Goal: Information Seeking & Learning: Learn about a topic

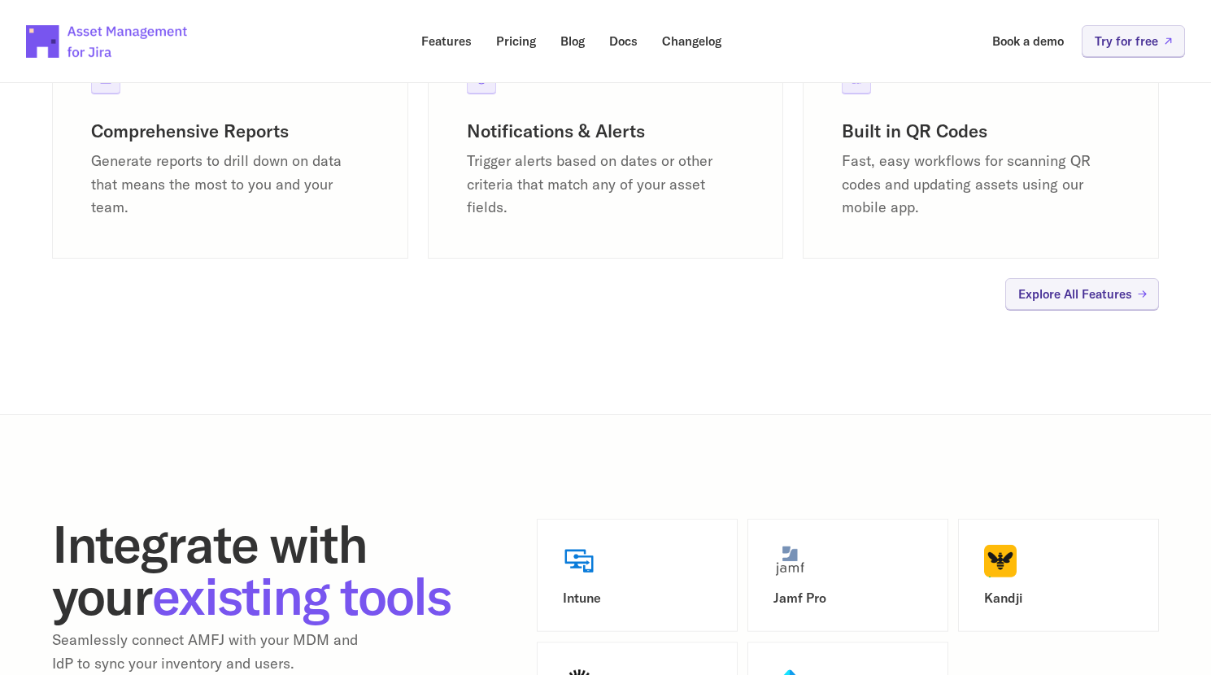
scroll to position [1672, 0]
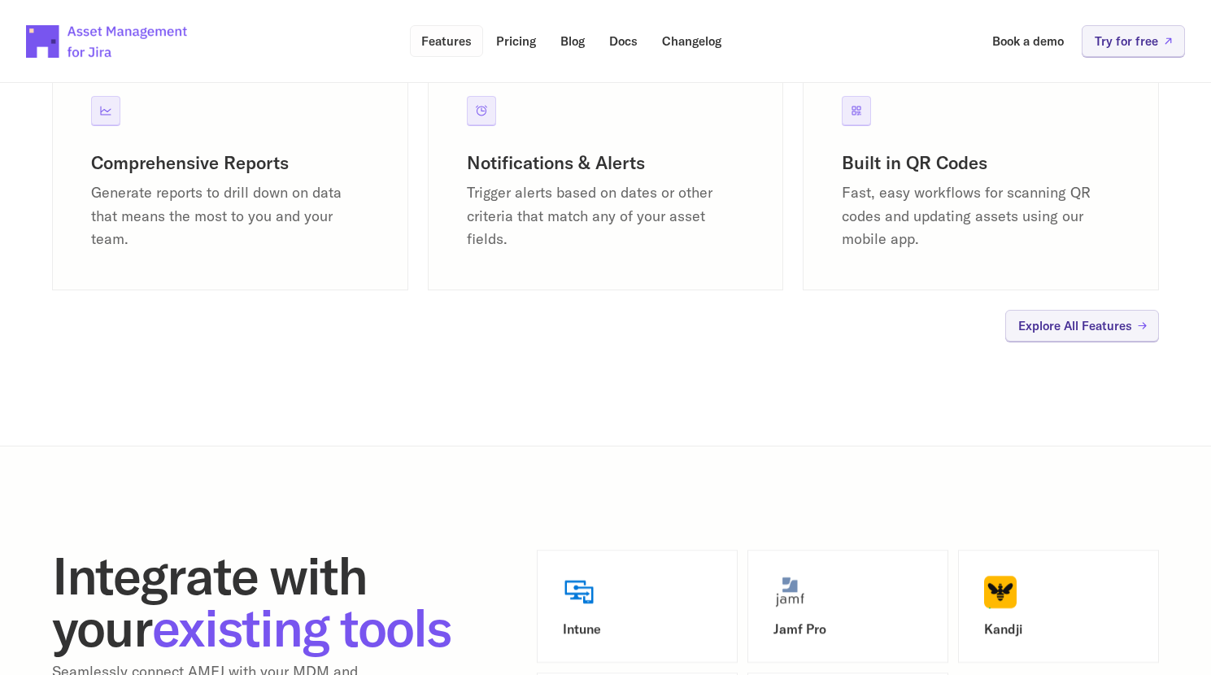
click at [463, 41] on p "Features" at bounding box center [446, 41] width 50 height 12
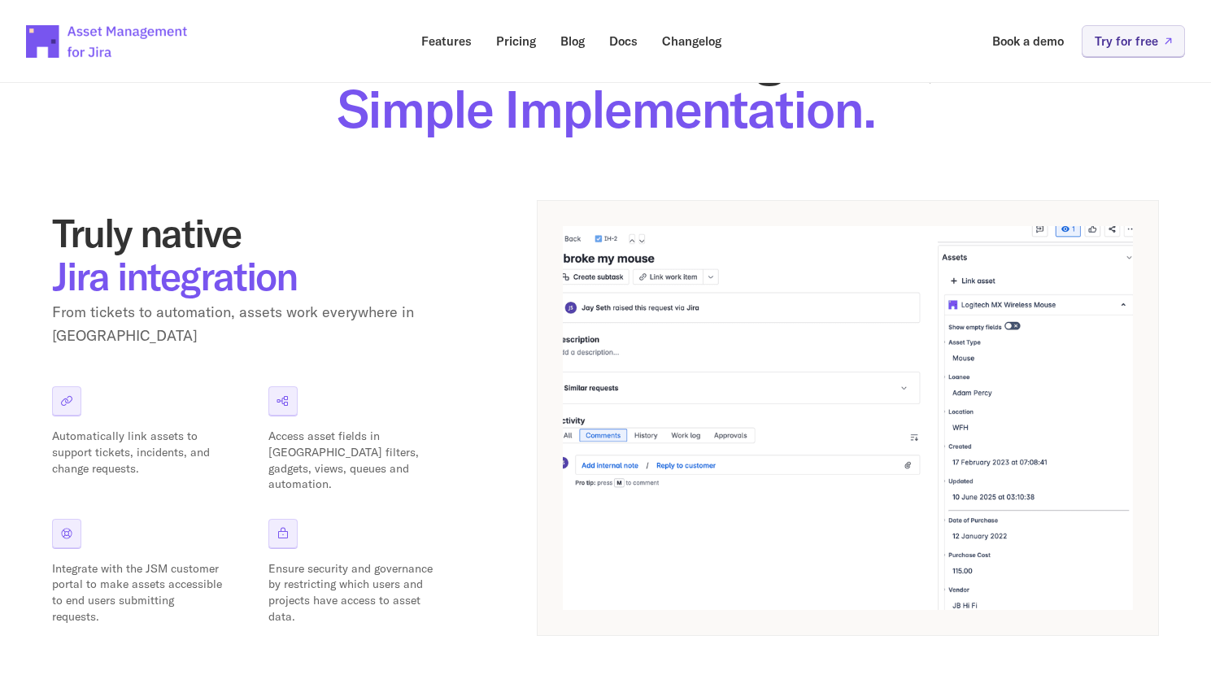
scroll to position [169, 0]
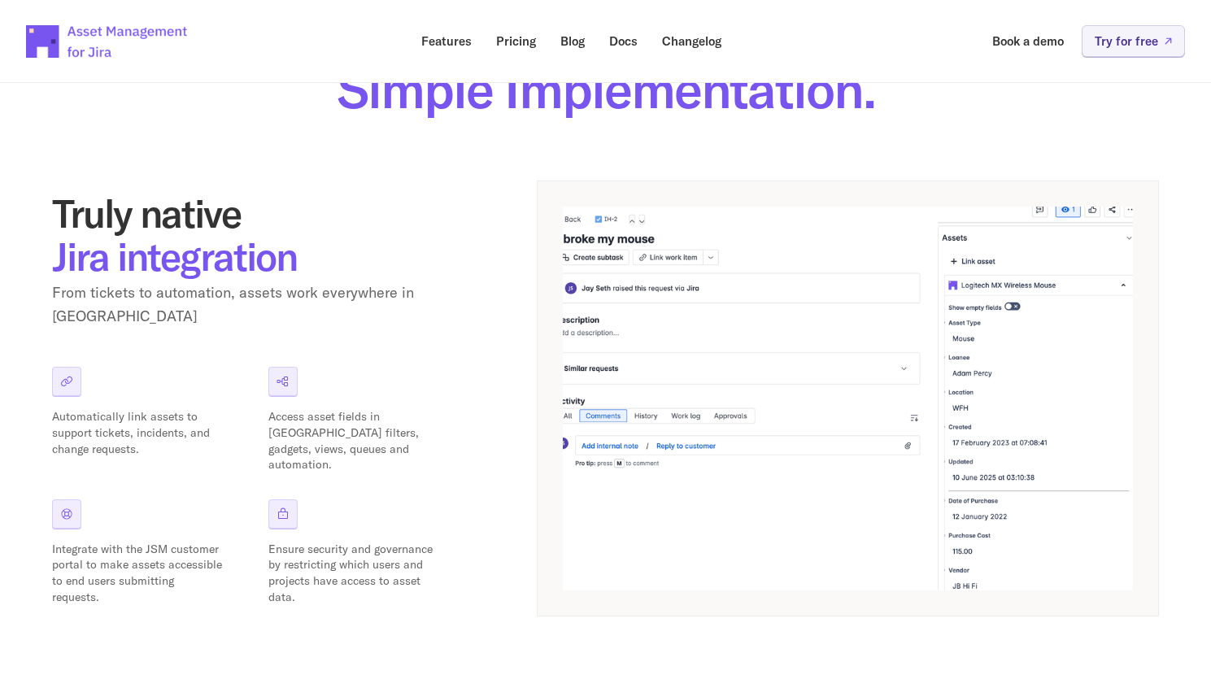
click at [129, 424] on p "Automatically link assets to support tickets, incidents, and change requests." at bounding box center [137, 433] width 171 height 48
click at [129, 429] on p "Automatically link assets to support tickets, incidents, and change requests." at bounding box center [137, 433] width 171 height 48
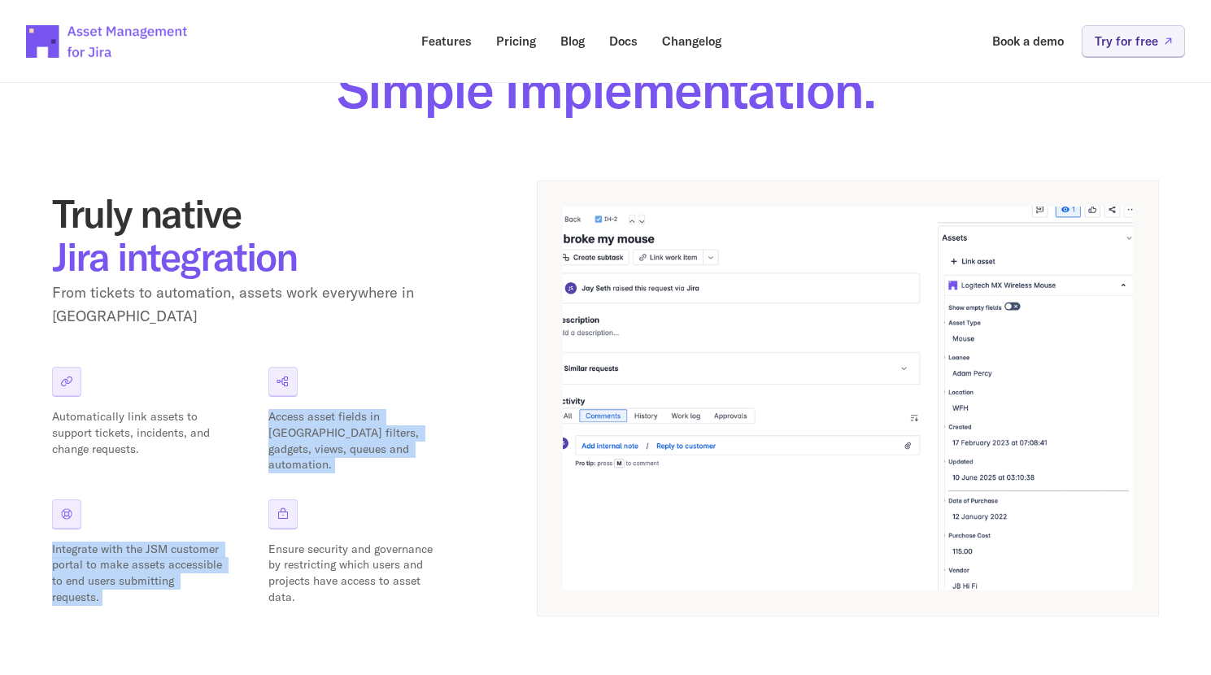
drag, startPoint x: 260, startPoint y: 399, endPoint x: 360, endPoint y: 478, distance: 127.4
click at [360, 478] on div "Automatically link assets to support tickets, incidents, and change requests. A…" at bounding box center [255, 486] width 407 height 238
click at [351, 499] on div "Ensure security and governance by restricting which users and projects have acc…" at bounding box center [363, 552] width 190 height 106
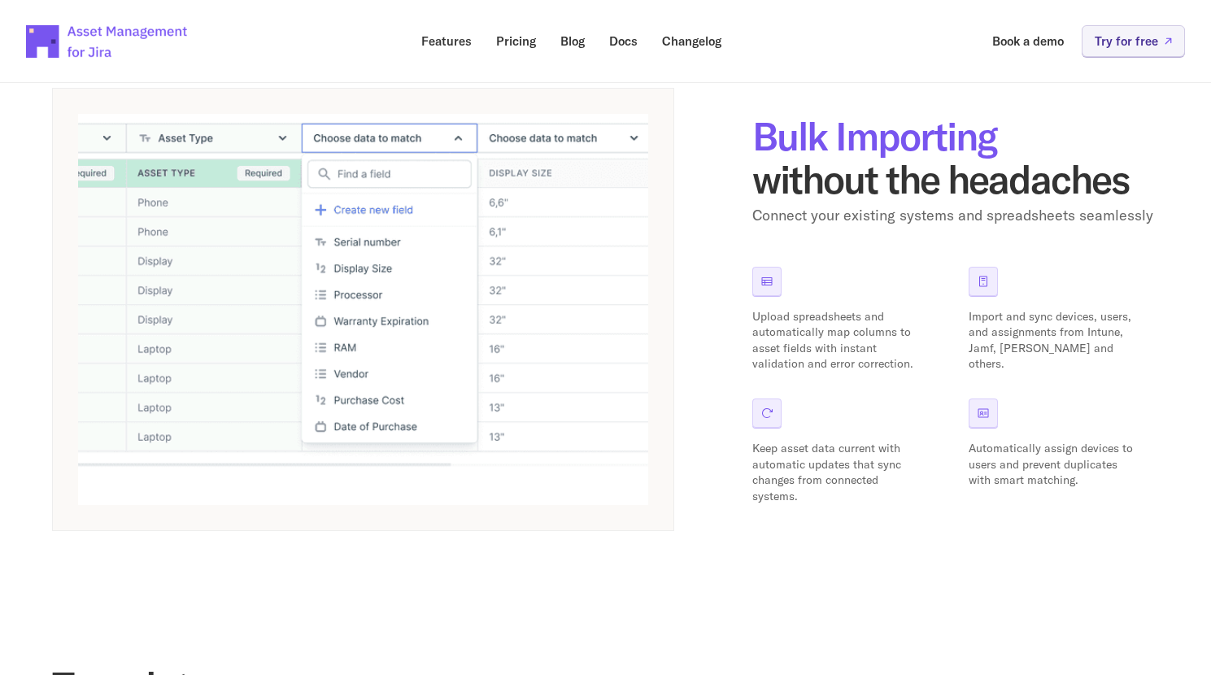
scroll to position [801, 0]
click at [833, 337] on p "Upload spreadsheets and automatically map columns to asset fields with instant …" at bounding box center [837, 341] width 171 height 63
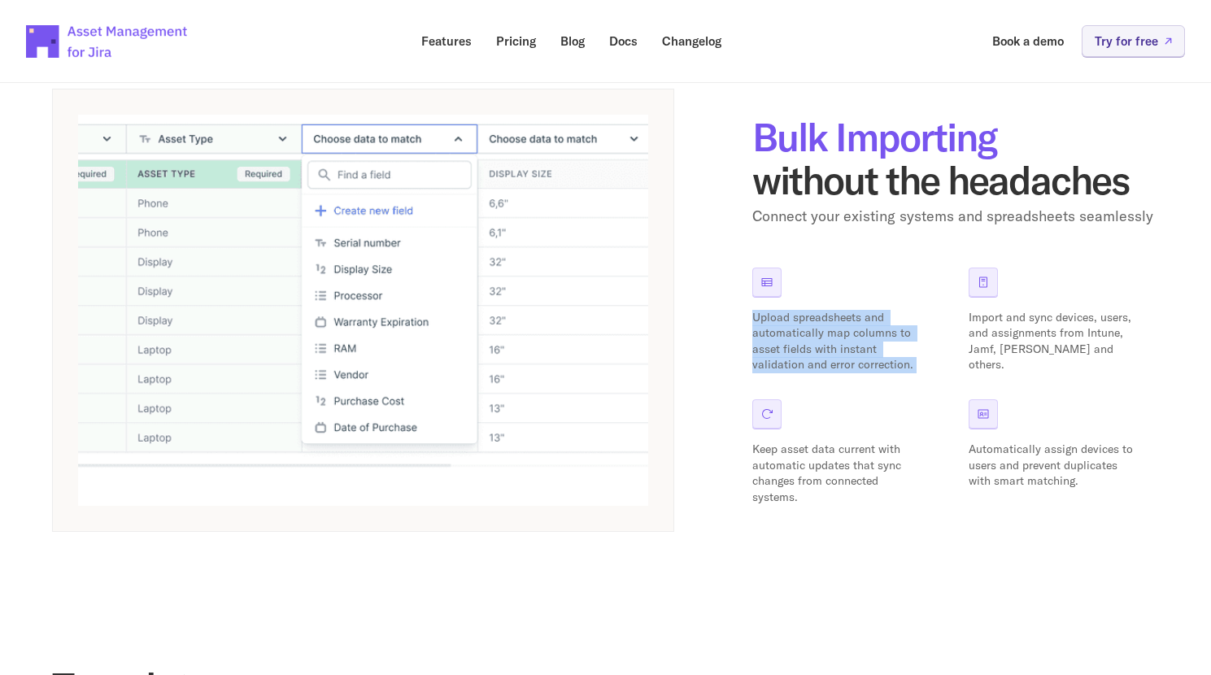
click at [833, 337] on p "Upload spreadsheets and automatically map columns to asset fields with instant …" at bounding box center [837, 341] width 171 height 63
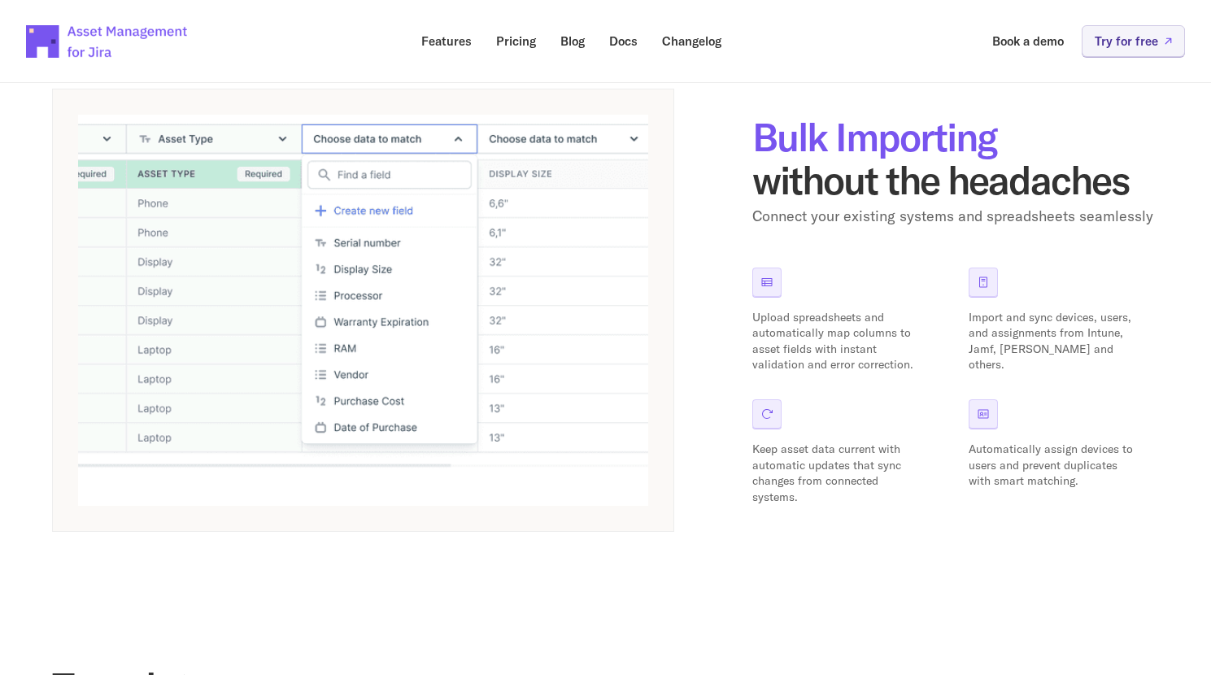
click at [823, 341] on p "Upload spreadsheets and automatically map columns to asset fields with instant …" at bounding box center [837, 341] width 171 height 63
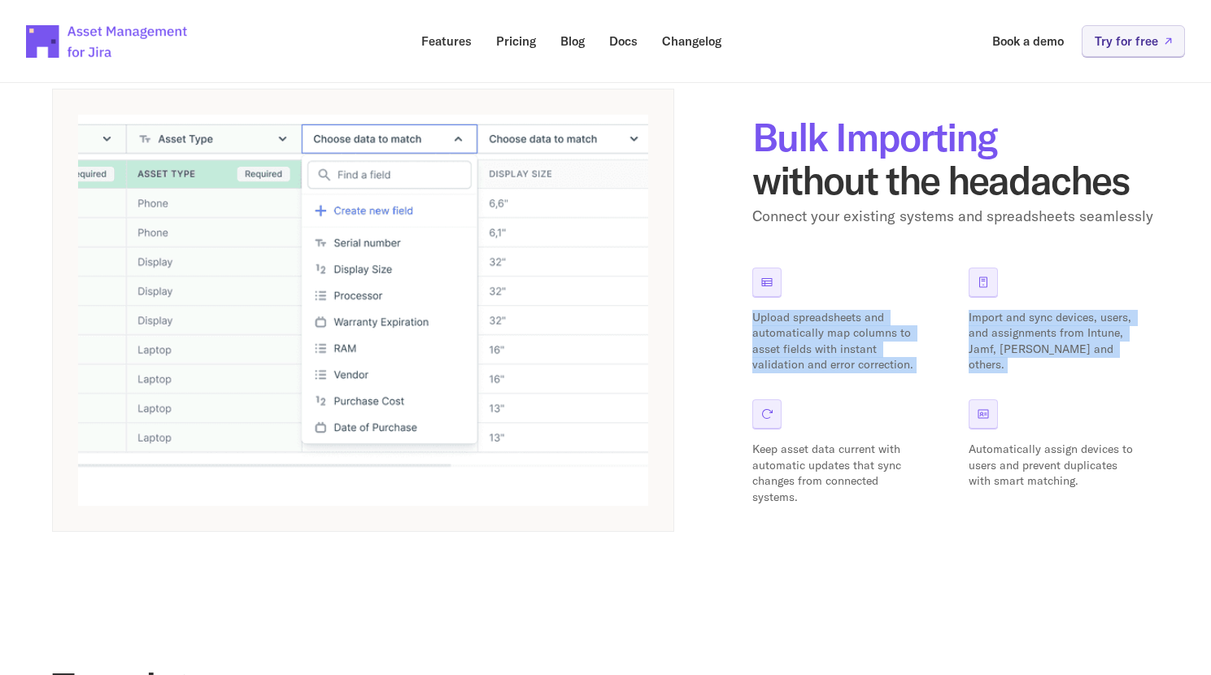
drag, startPoint x: 741, startPoint y: 313, endPoint x: 926, endPoint y: 388, distance: 200.0
click at [926, 388] on div "Bulk Importing without the headaches Connect your existing systems and spreadsh…" at bounding box center [605, 310] width 1107 height 443
click at [926, 368] on div "Upload spreadsheets and automatically map columns to asset fields with instant …" at bounding box center [955, 387] width 407 height 238
drag, startPoint x: 926, startPoint y: 368, endPoint x: 761, endPoint y: 321, distance: 170.7
click at [762, 321] on div "Upload spreadsheets and automatically map columns to asset fields with instant …" at bounding box center [955, 387] width 407 height 238
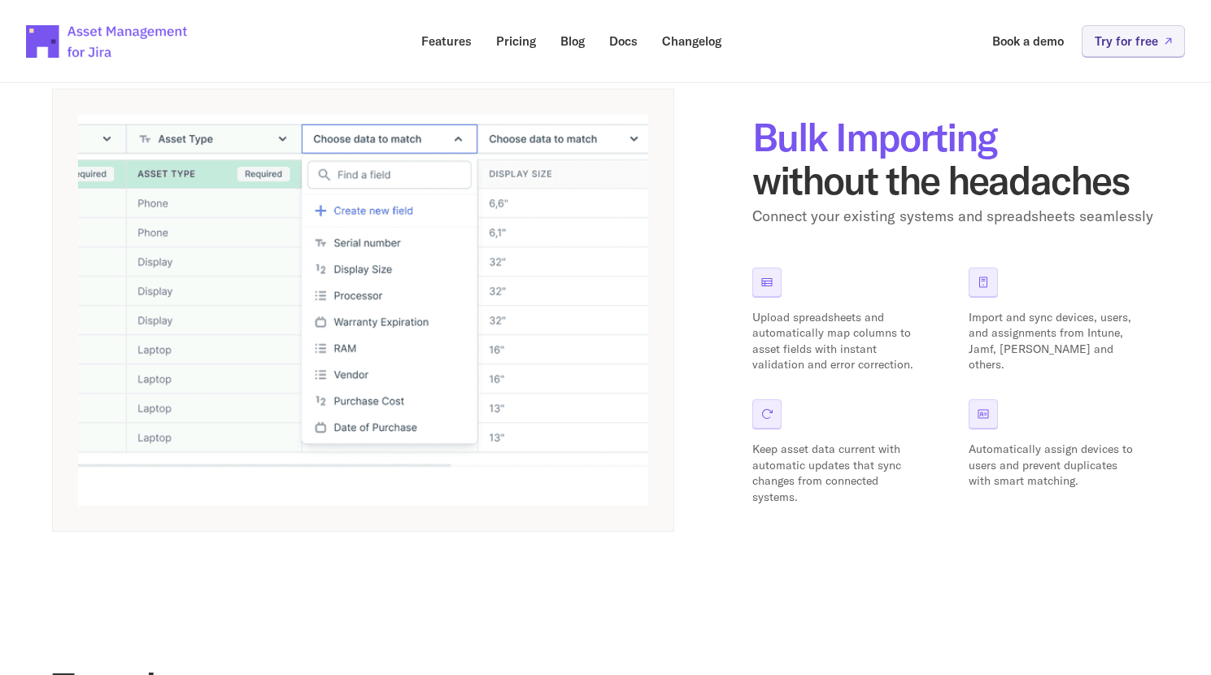
click at [763, 329] on p "Upload spreadsheets and automatically map columns to asset fields with instant …" at bounding box center [837, 341] width 171 height 63
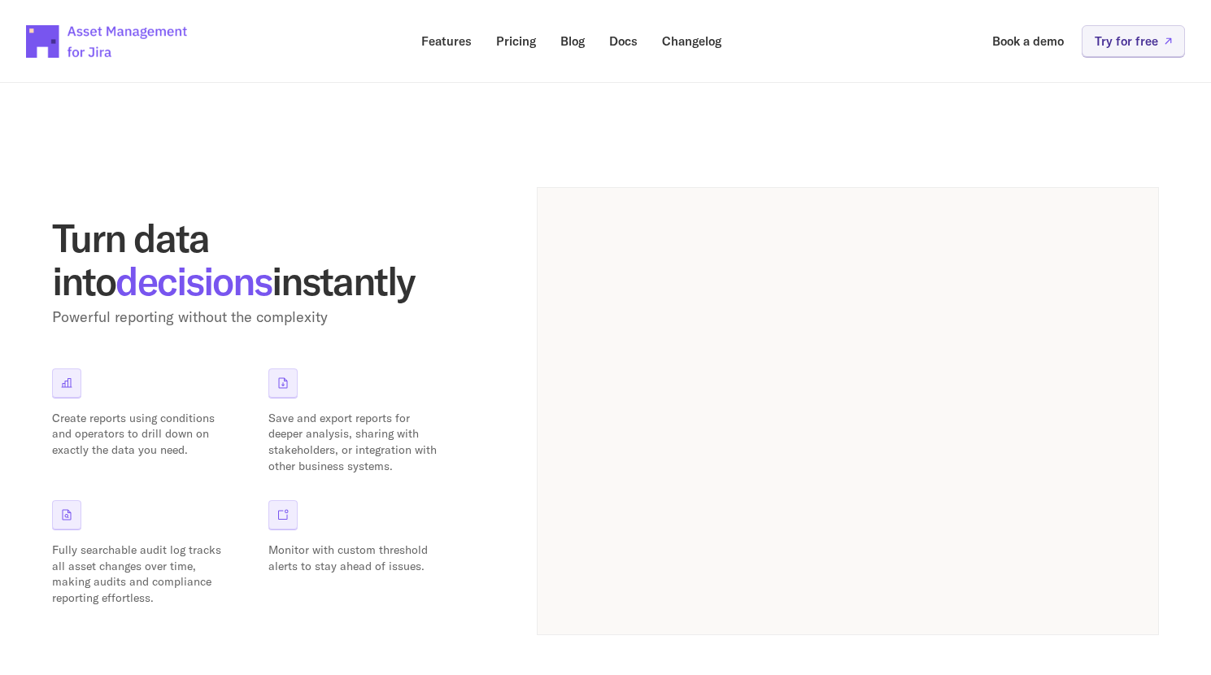
scroll to position [1249, 0]
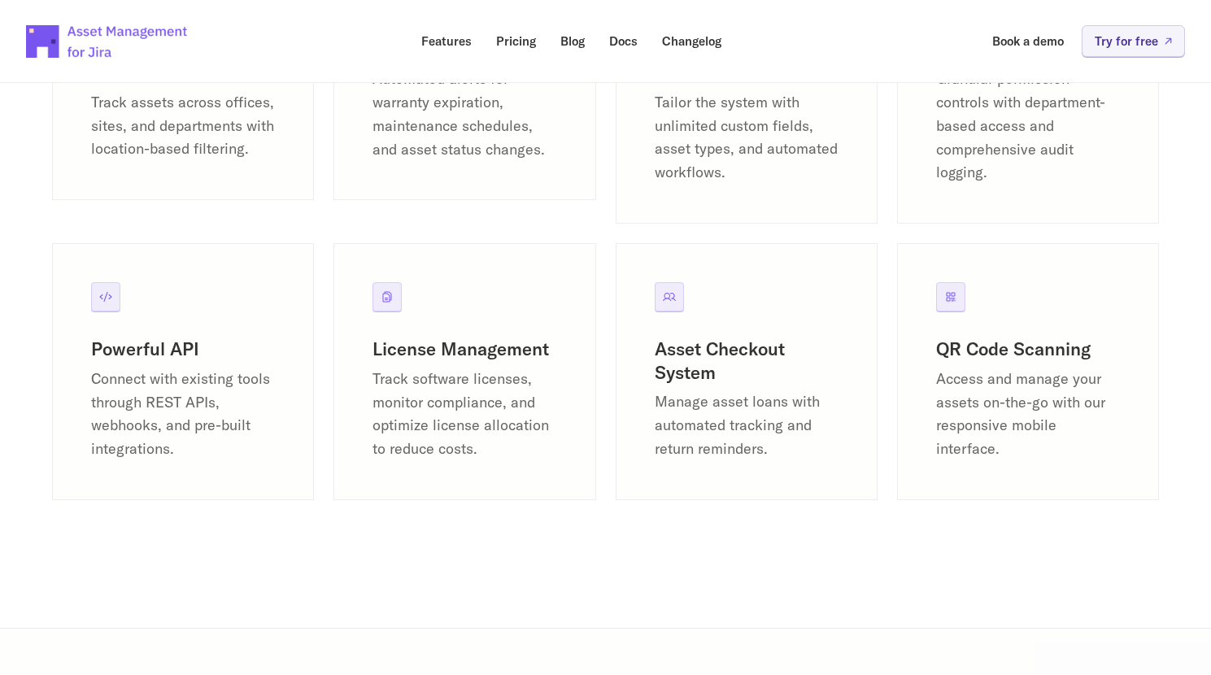
click at [450, 524] on div "License Management Track software licenses, monitor compliance, and optimize li…" at bounding box center [464, 383] width 262 height 281
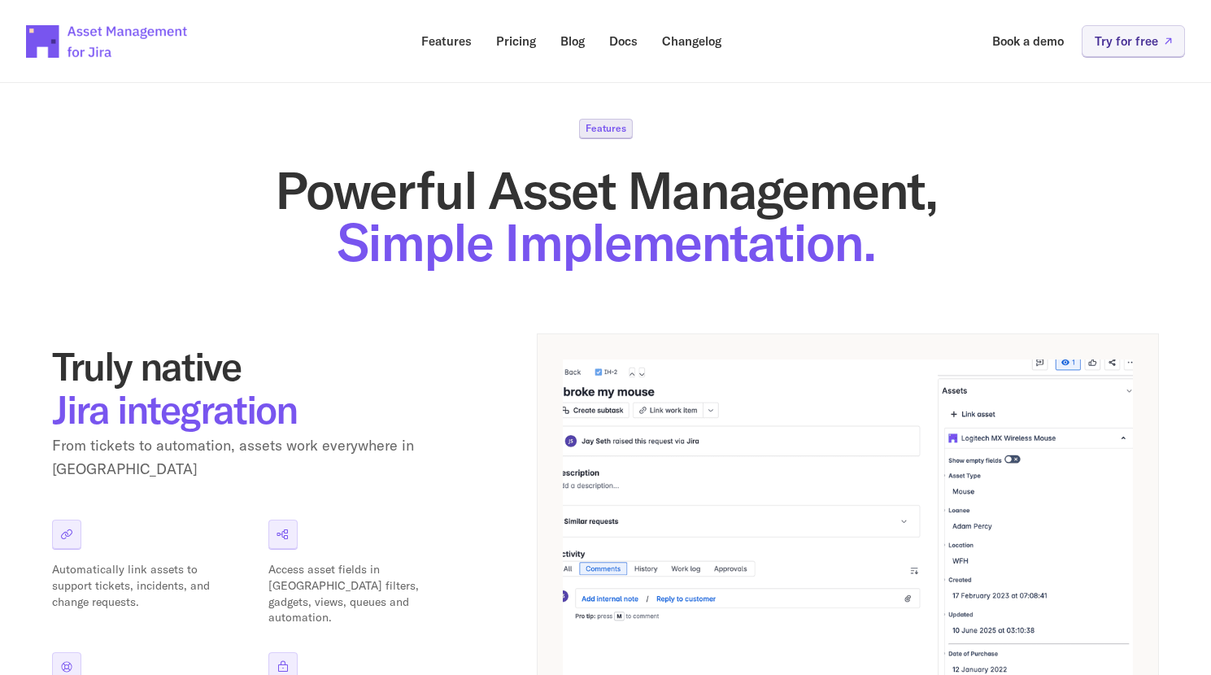
scroll to position [17, 0]
click at [451, 50] on link "Features" at bounding box center [446, 41] width 73 height 32
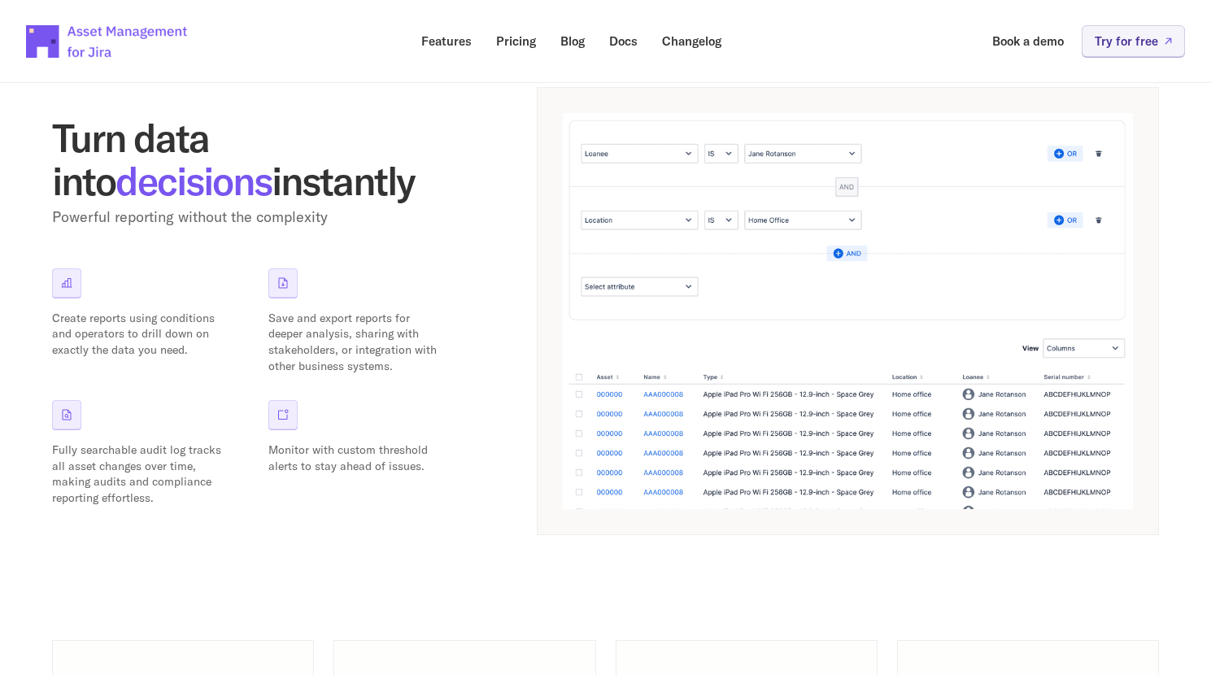
scroll to position [1733, 0]
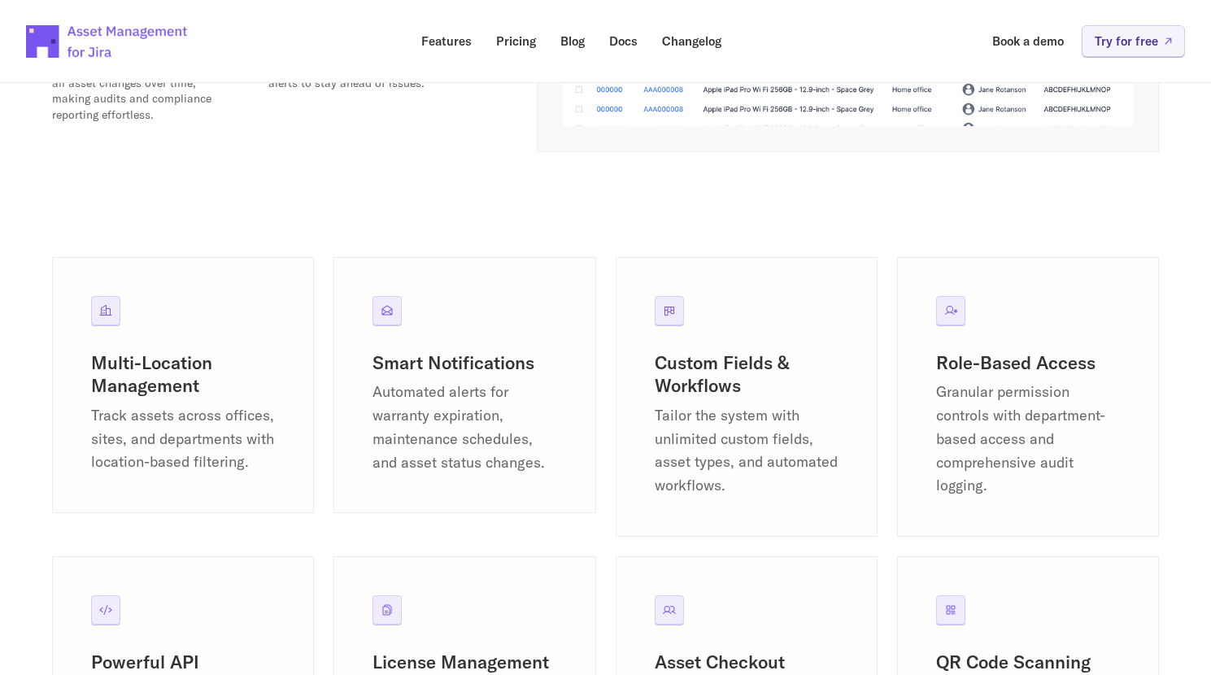
click at [478, 360] on h3 "Smart Notifications" at bounding box center [464, 363] width 184 height 24
click at [531, 471] on p "Automated alerts for warranty expiration, maintenance schedules, and asset stat…" at bounding box center [464, 428] width 184 height 94
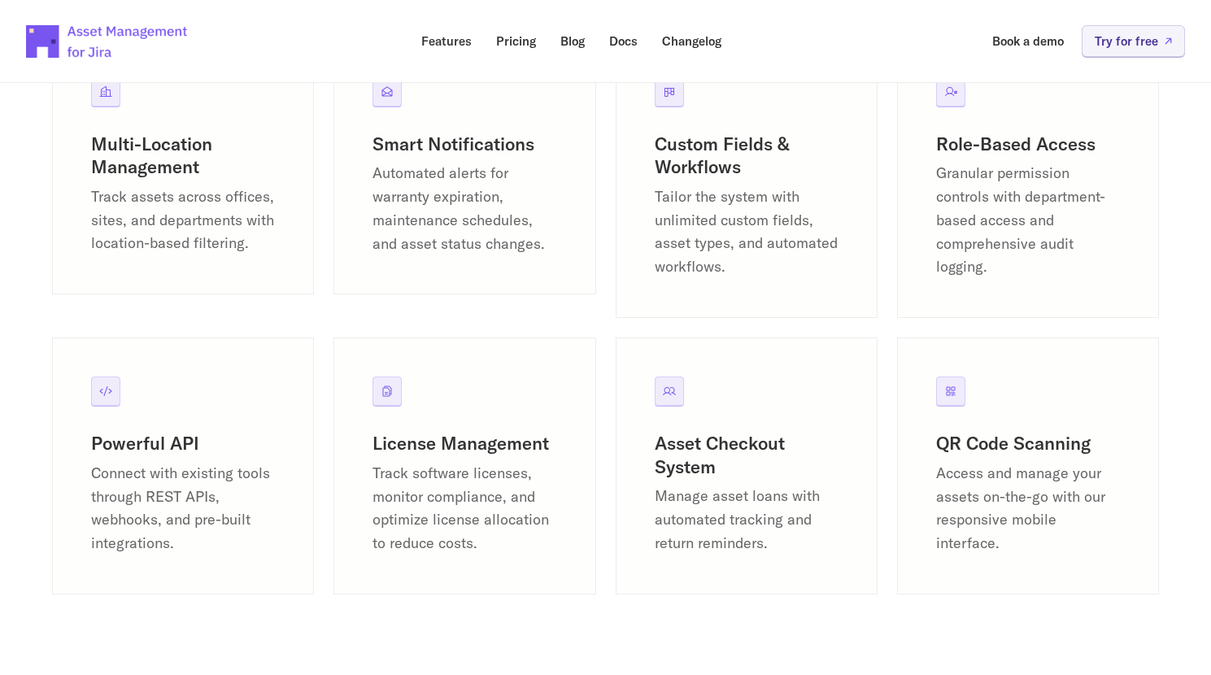
scroll to position [2031, 0]
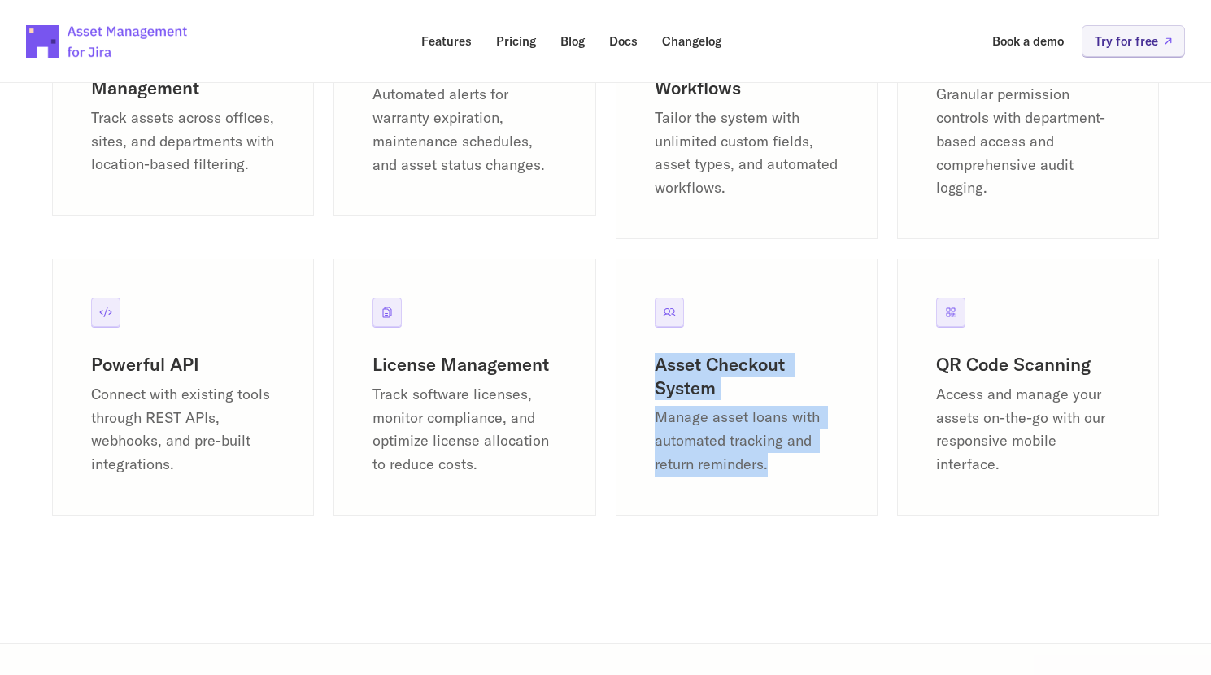
drag, startPoint x: 646, startPoint y: 385, endPoint x: 778, endPoint y: 523, distance: 191.5
click at [780, 516] on div "Asset Checkout System Manage asset loans with automated tracking and return rem…" at bounding box center [747, 387] width 262 height 257
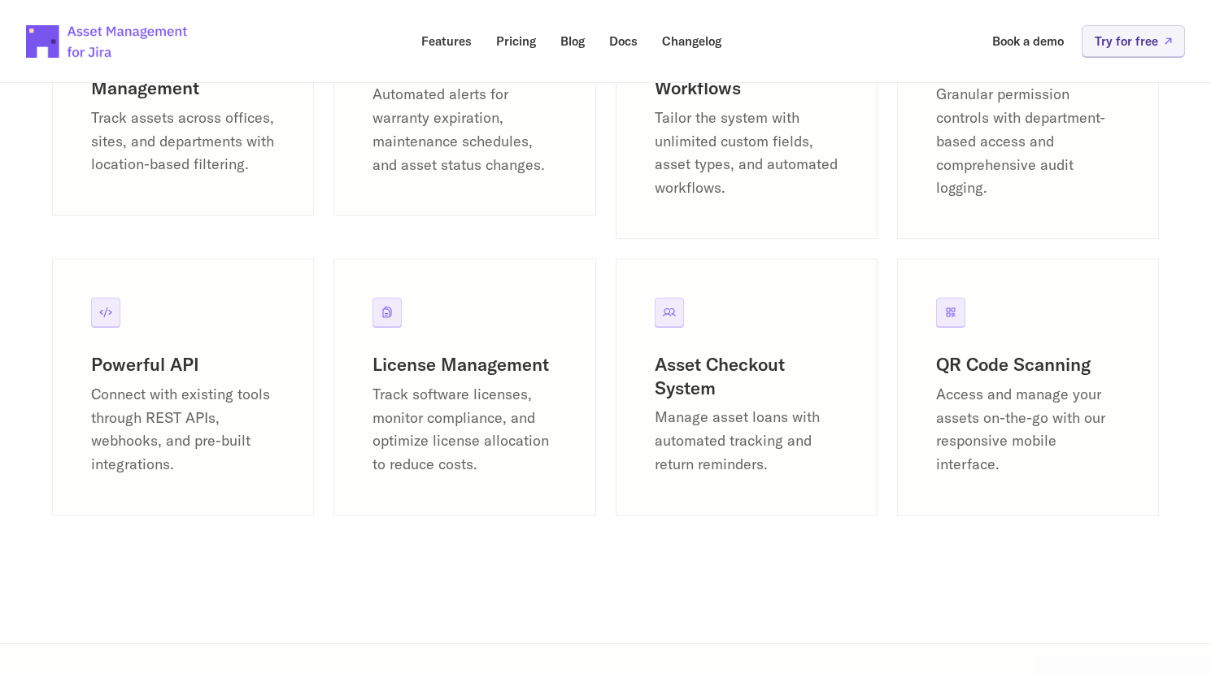
click at [755, 507] on div "Asset Checkout System Manage asset loans with automated tracking and return rem…" at bounding box center [747, 387] width 262 height 257
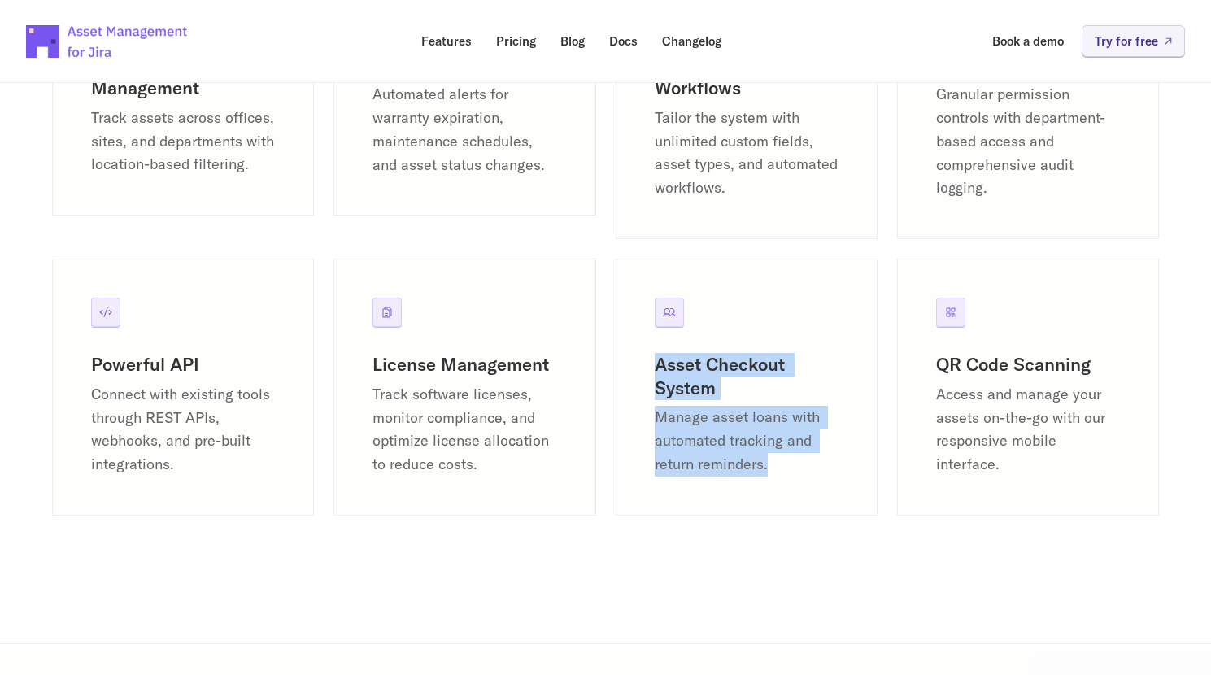
drag, startPoint x: 795, startPoint y: 504, endPoint x: 649, endPoint y: 372, distance: 196.9
click at [649, 372] on div "Asset Checkout System Manage asset loans with automated tracking and return rem…" at bounding box center [747, 387] width 262 height 257
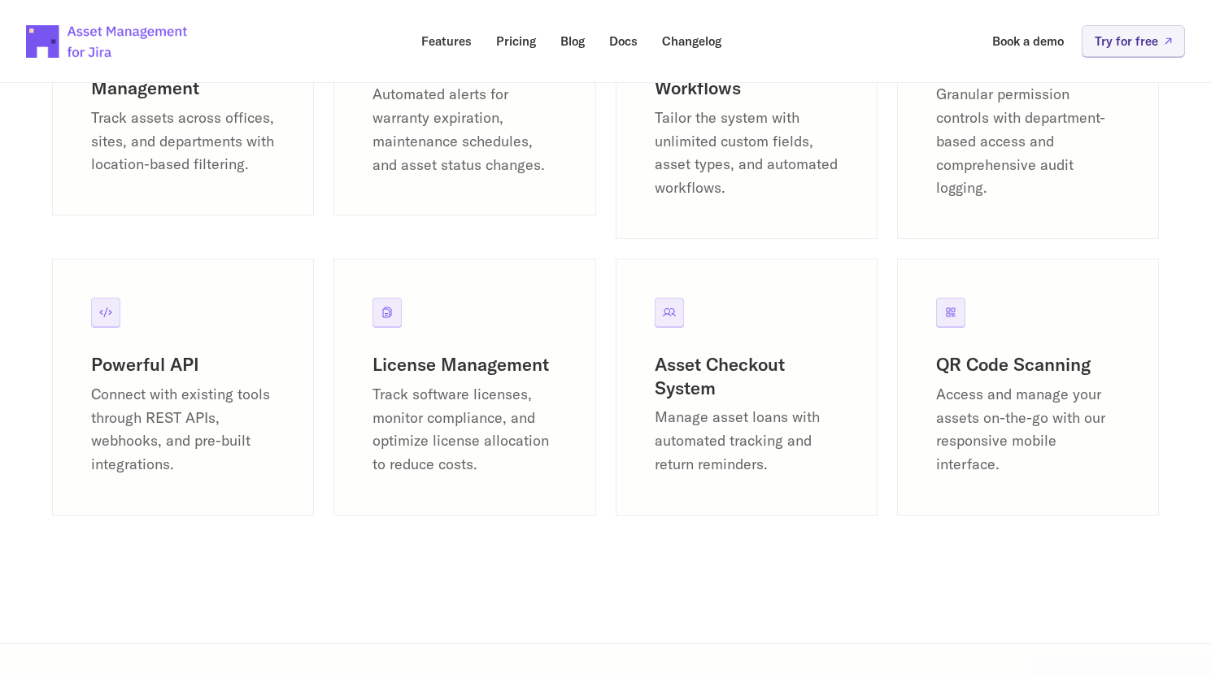
click at [611, 372] on div "Multi-Location Management Track assets across offices, sites, and departments w…" at bounding box center [605, 249] width 1107 height 580
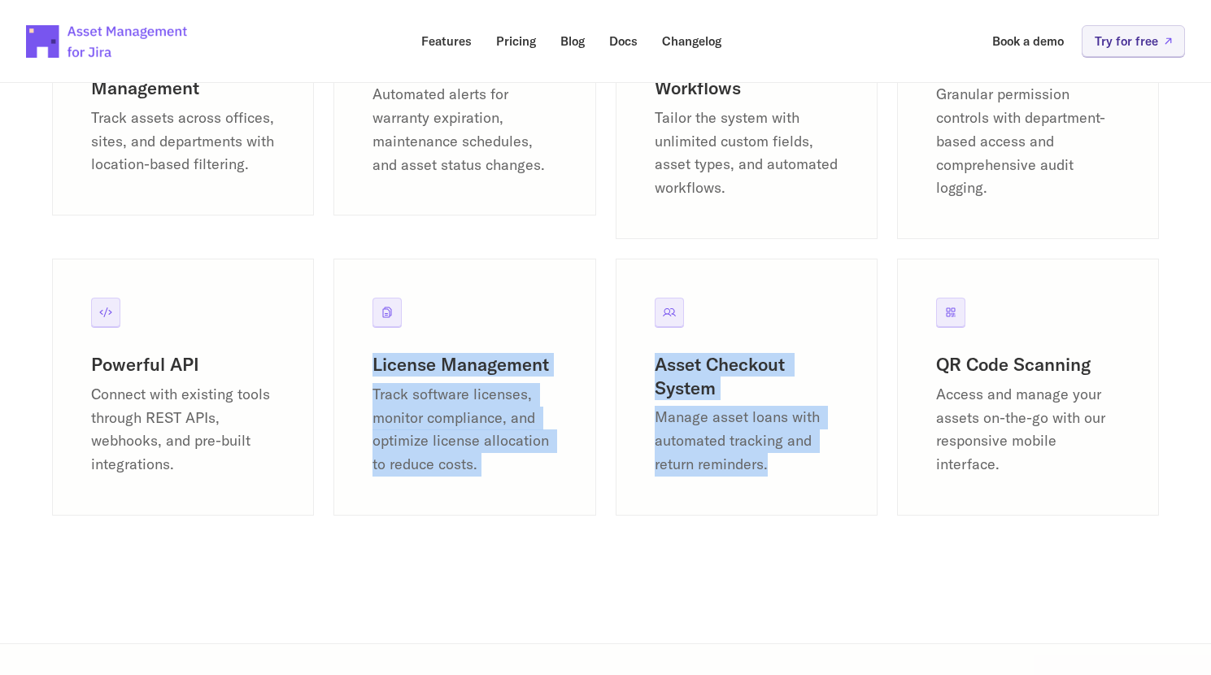
drag, startPoint x: 403, startPoint y: 376, endPoint x: 642, endPoint y: 527, distance: 282.9
click at [642, 527] on div "Multi-Location Management Track assets across offices, sites, and departments w…" at bounding box center [605, 249] width 1107 height 580
click at [550, 477] on p "Track software licenses, monitor compliance, and optimize license allocation to…" at bounding box center [464, 430] width 184 height 94
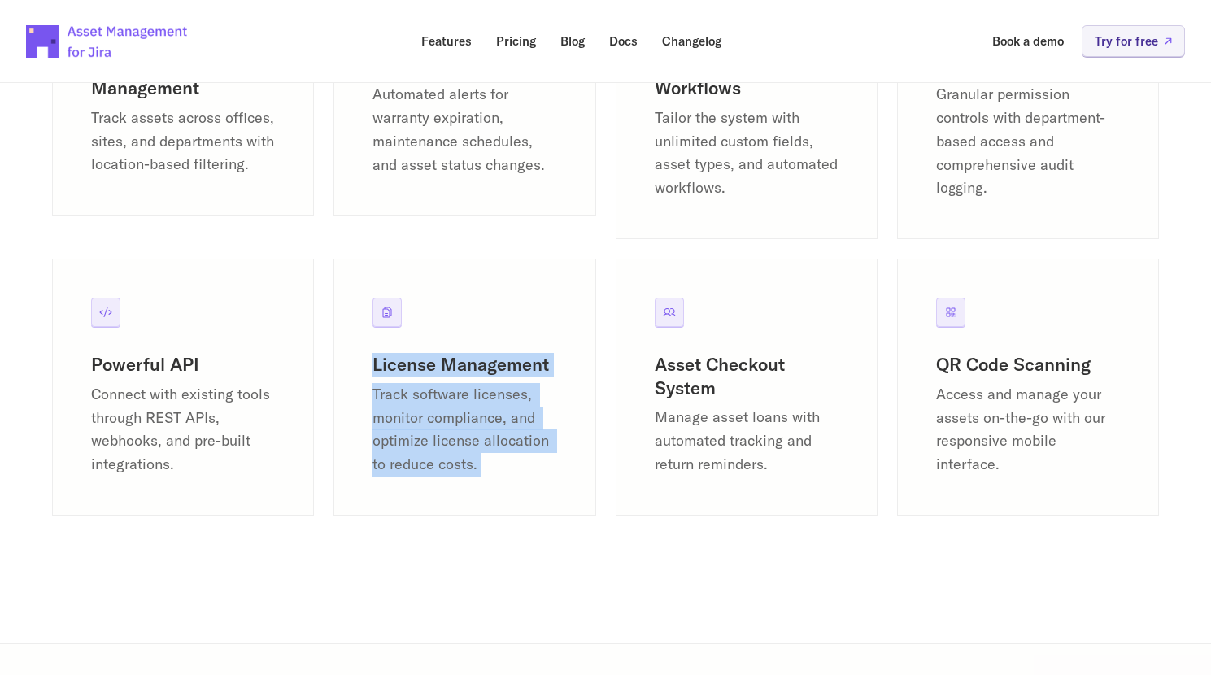
drag, startPoint x: 550, startPoint y: 497, endPoint x: 339, endPoint y: 343, distance: 260.8
click at [339, 343] on div "License Management Track software licenses, monitor compliance, and optimize li…" at bounding box center [464, 387] width 262 height 257
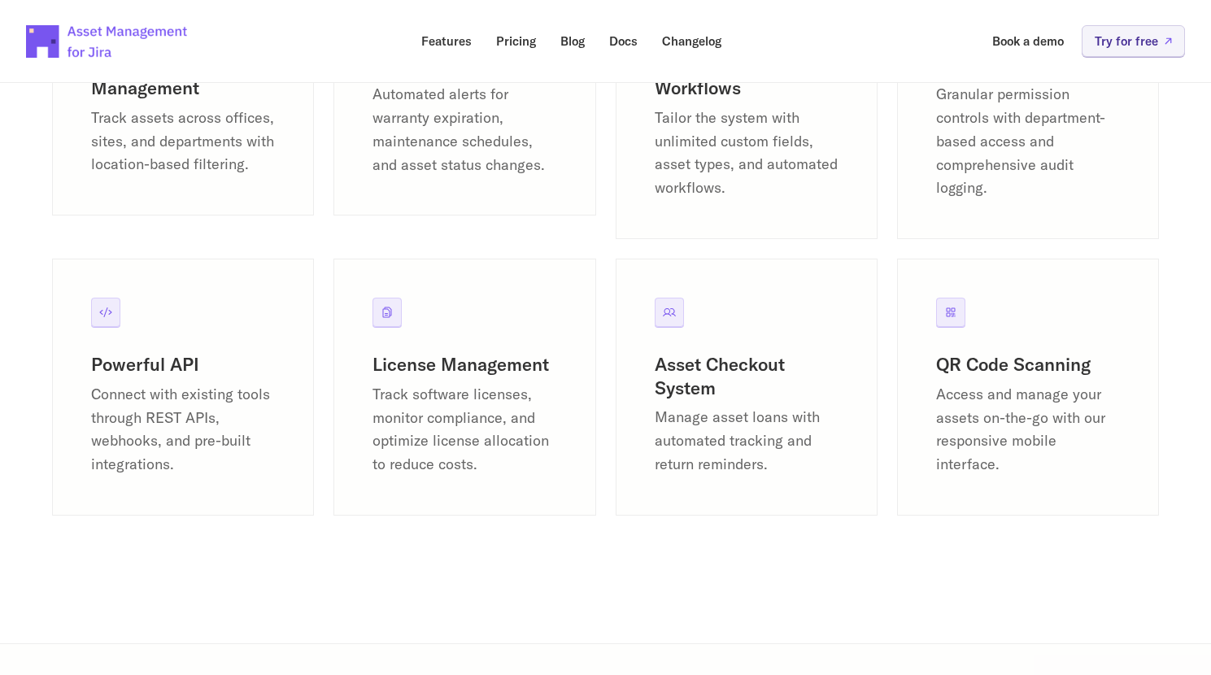
click at [339, 343] on div "License Management Track software licenses, monitor compliance, and optimize li…" at bounding box center [464, 387] width 262 height 257
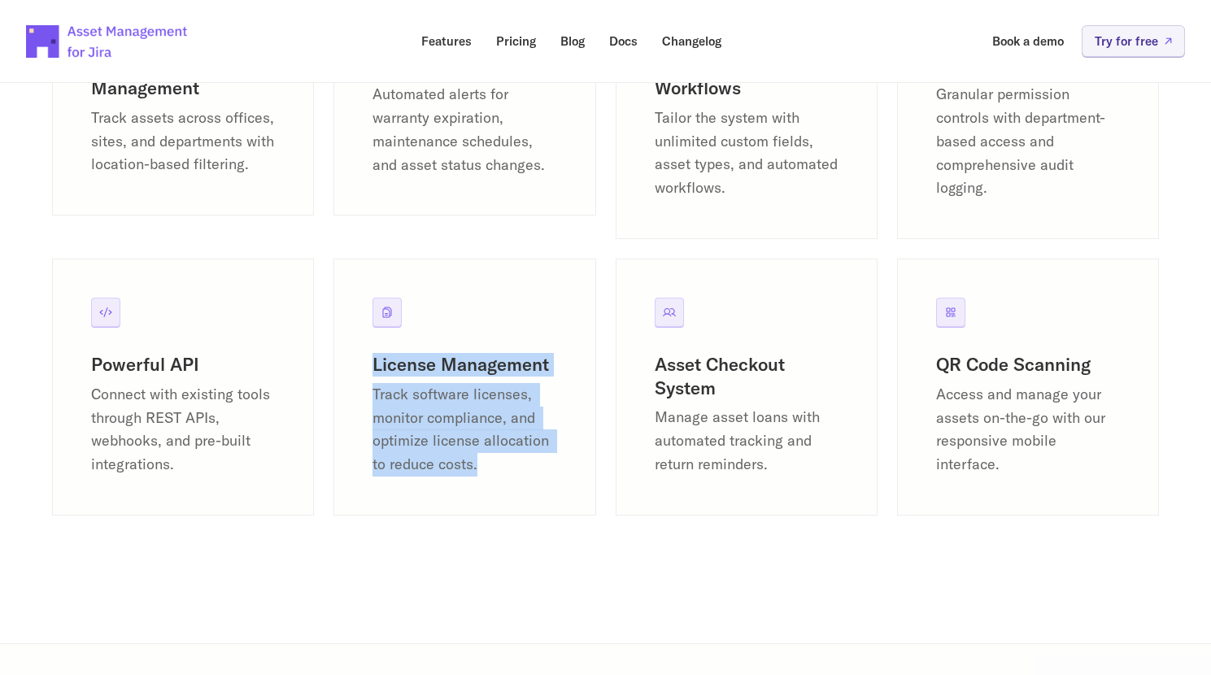
drag, startPoint x: 356, startPoint y: 329, endPoint x: 500, endPoint y: 479, distance: 208.2
click at [500, 479] on div "License Management Track software licenses, monitor compliance, and optimize li…" at bounding box center [464, 387] width 262 height 257
click at [491, 477] on p "Track software licenses, monitor compliance, and optimize license allocation to…" at bounding box center [464, 430] width 184 height 94
drag, startPoint x: 491, startPoint y: 490, endPoint x: 380, endPoint y: 383, distance: 154.2
click at [380, 383] on div "License Management Track software licenses, monitor compliance, and optimize li…" at bounding box center [464, 415] width 184 height 124
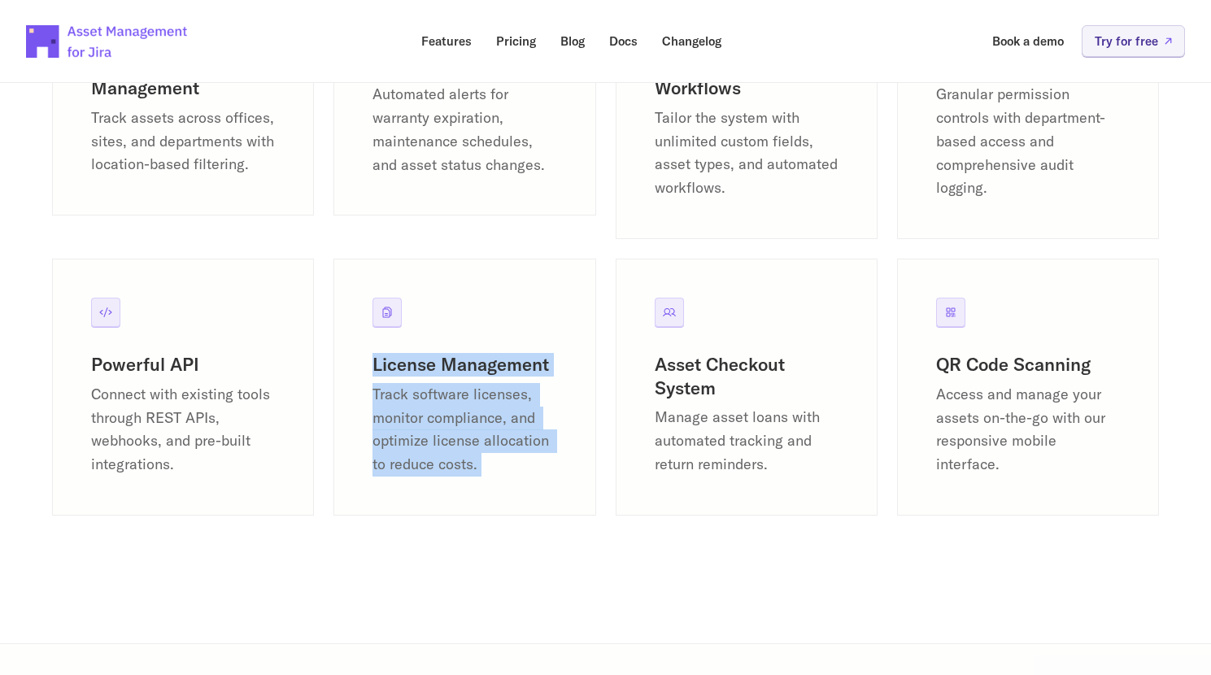
drag, startPoint x: 96, startPoint y: 355, endPoint x: 310, endPoint y: 508, distance: 263.4
click at [311, 508] on div "Powerful API Connect with existing tools through REST APIs, webhooks, and pre-b…" at bounding box center [183, 387] width 262 height 257
click at [272, 477] on p "Connect with existing tools through REST APIs, webhooks, and pre-built integrat…" at bounding box center [183, 430] width 184 height 94
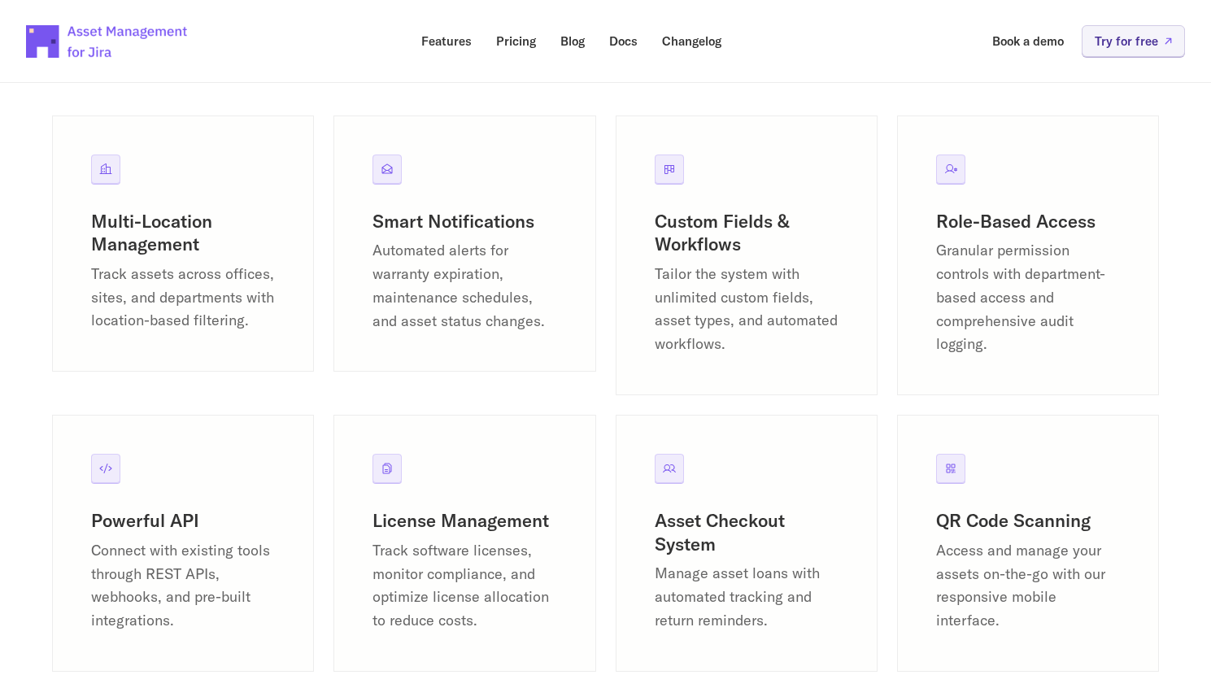
scroll to position [1794, 0]
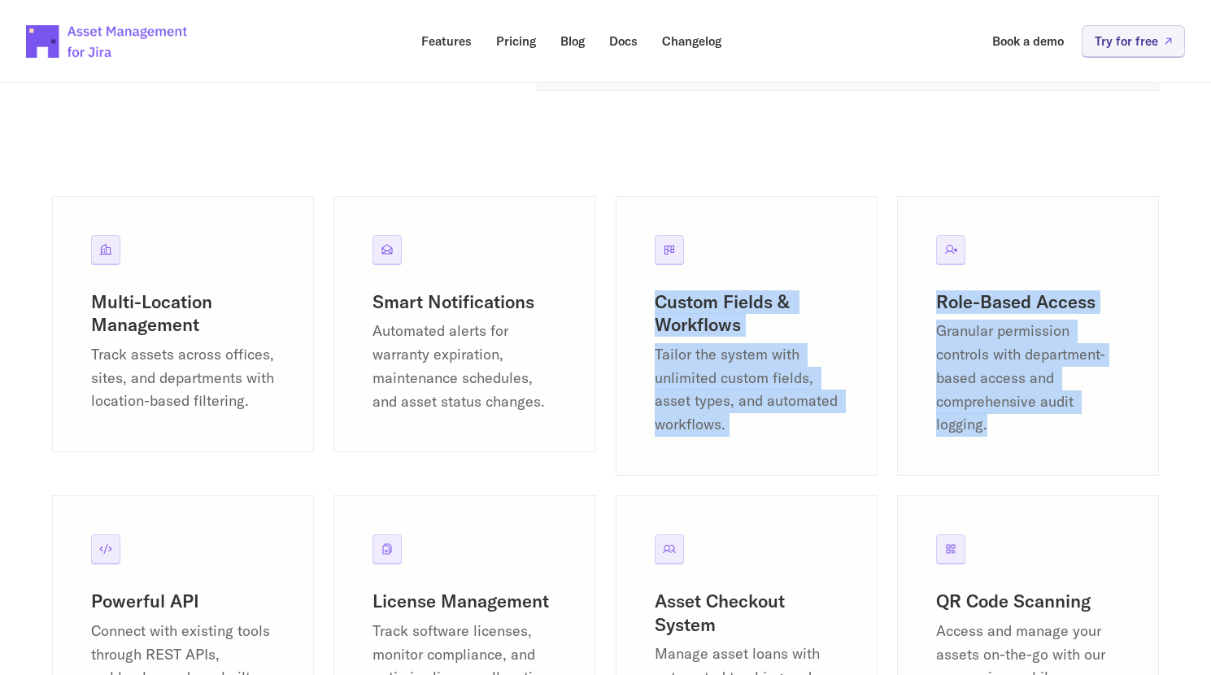
drag, startPoint x: 1020, startPoint y: 430, endPoint x: 769, endPoint y: 259, distance: 303.8
click at [768, 259] on div "Multi-Location Management Track assets across offices, sites, and departments w…" at bounding box center [605, 486] width 1107 height 580
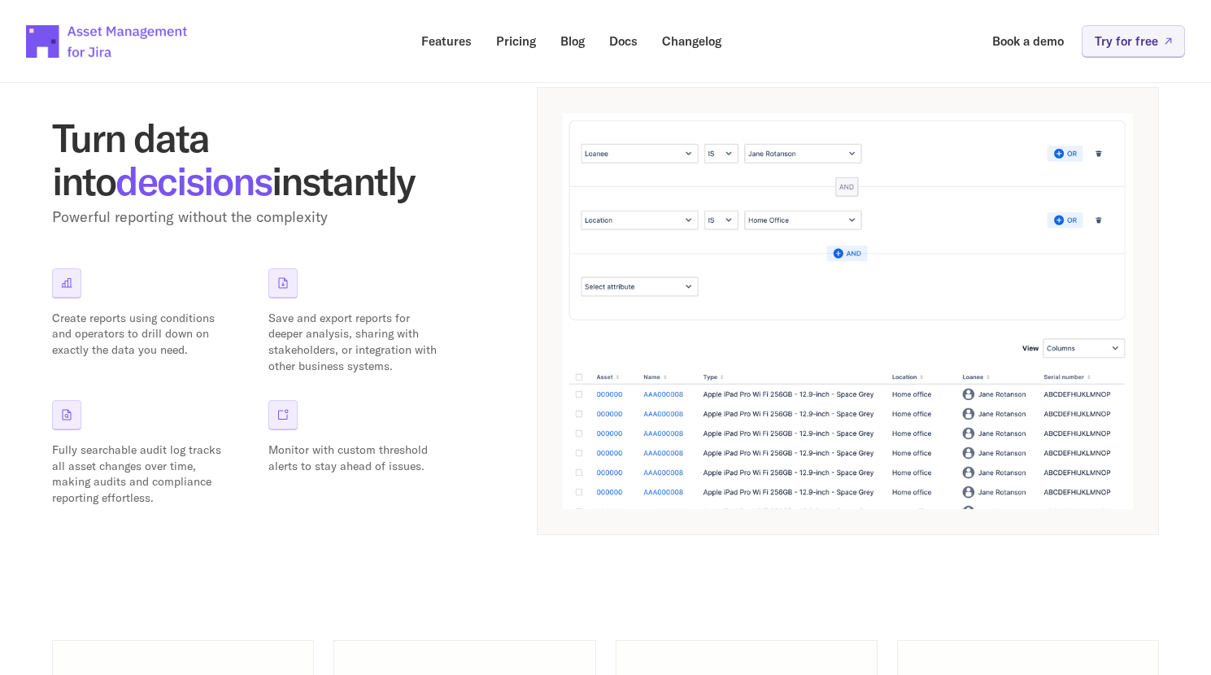
scroll to position [1261, 0]
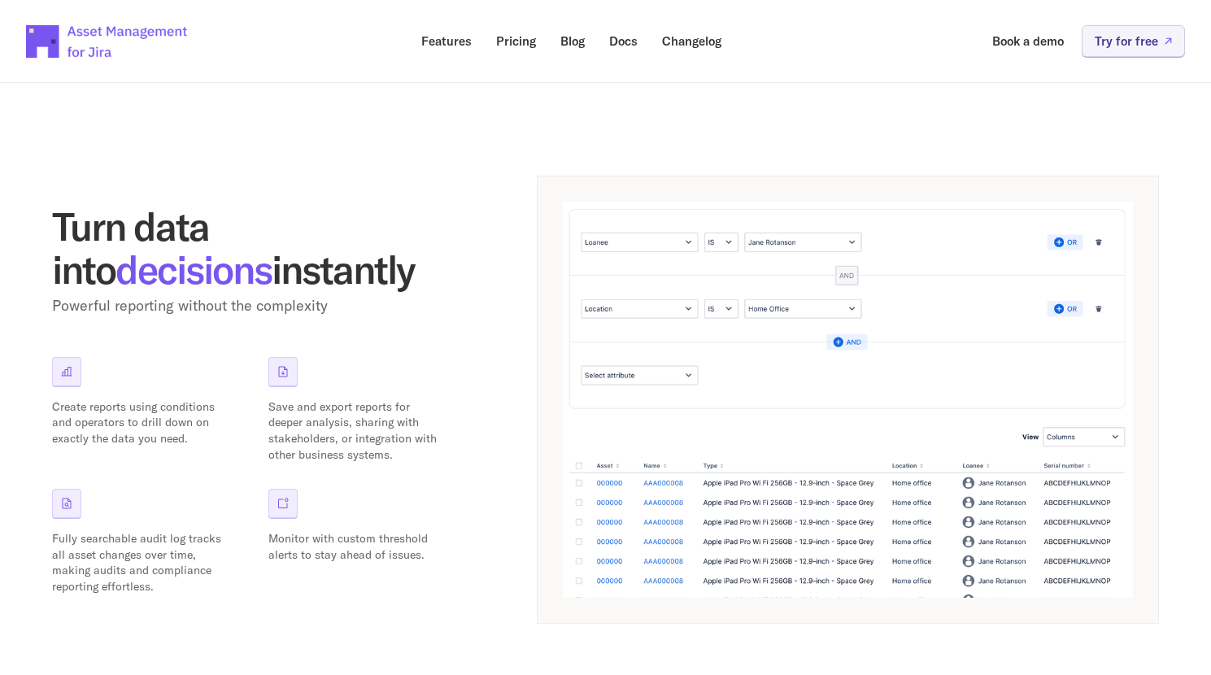
click at [576, 36] on p "Blog" at bounding box center [572, 41] width 24 height 12
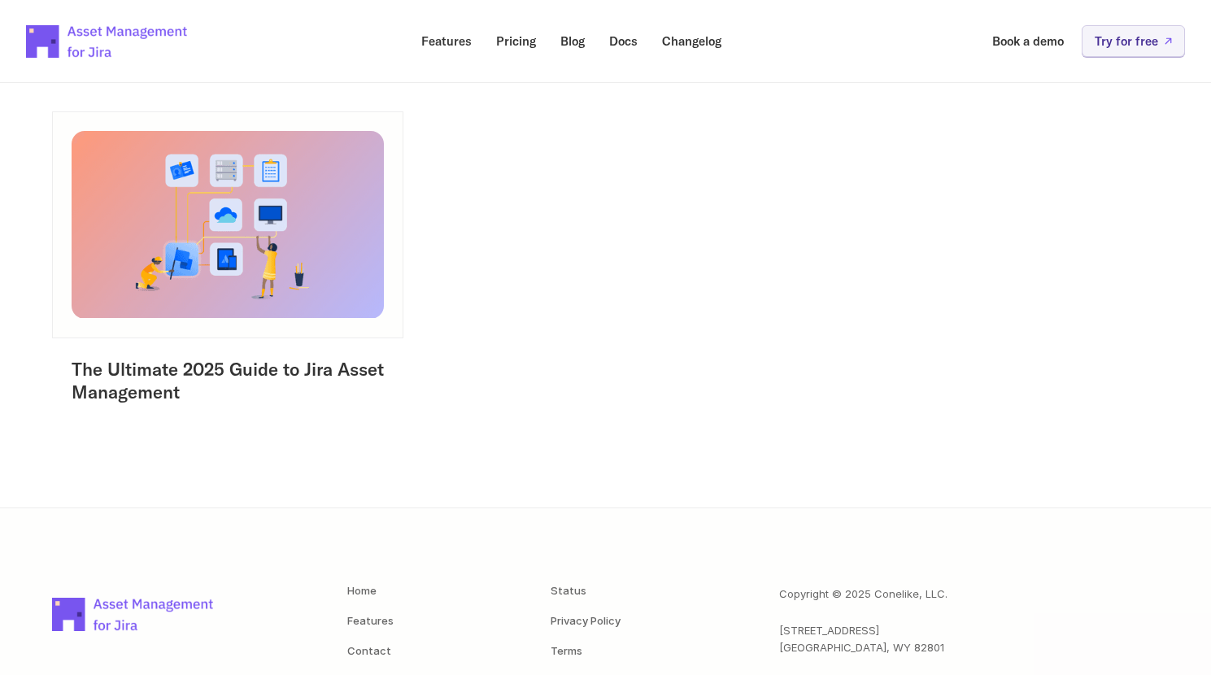
scroll to position [229, 0]
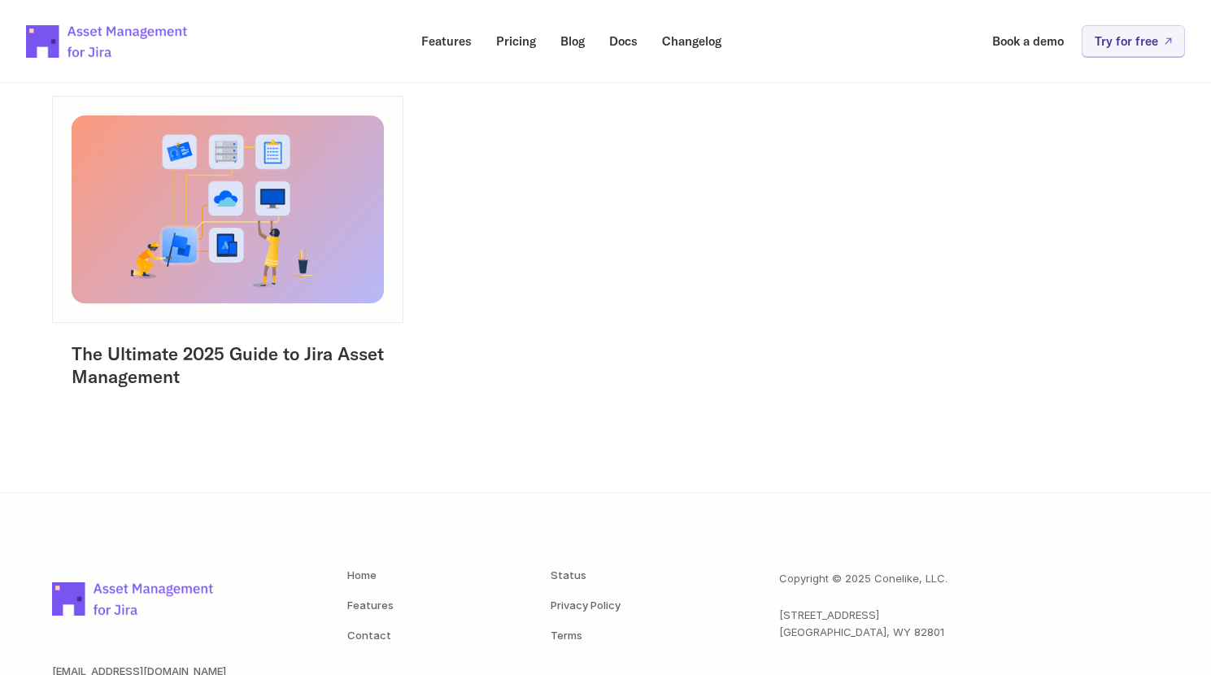
click at [276, 358] on link "The Ultimate 2025 Guide to Jira Asset Management" at bounding box center [230, 365] width 317 height 46
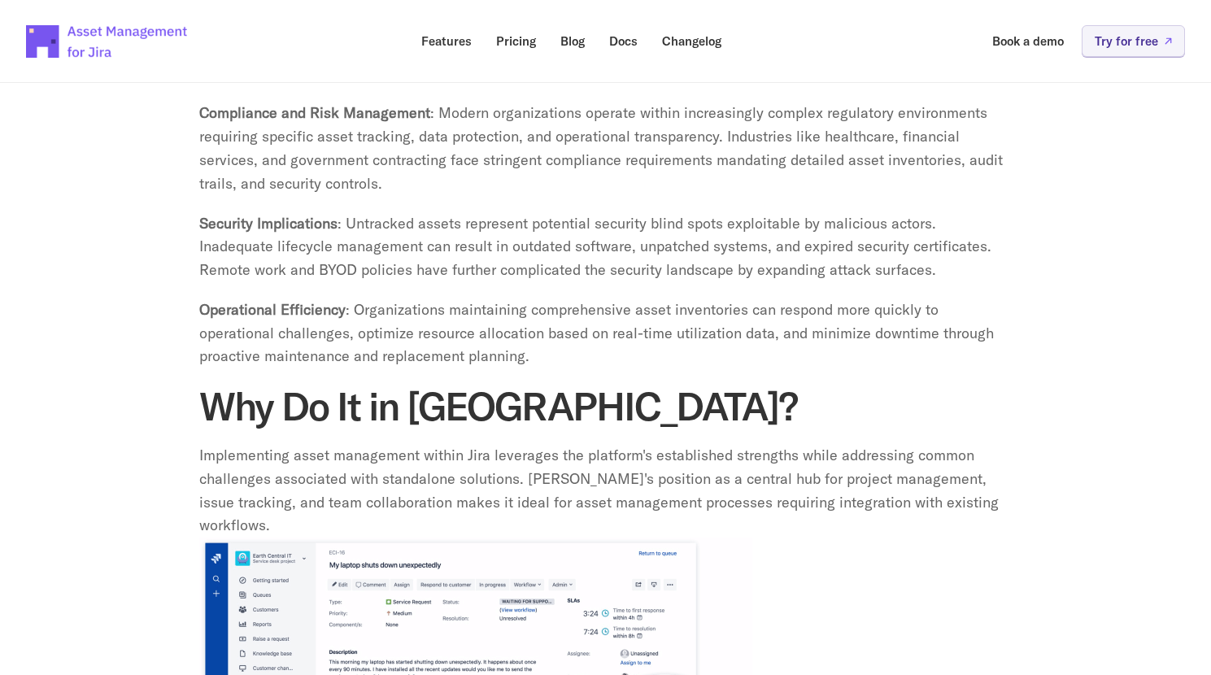
scroll to position [1688, 0]
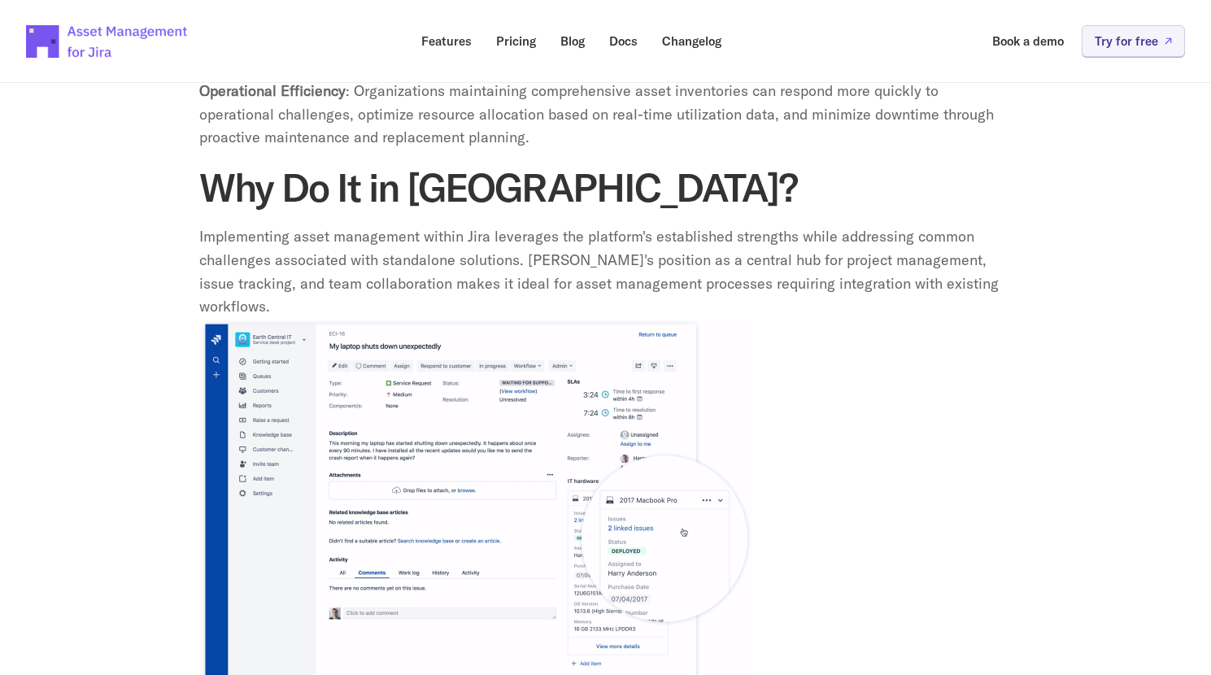
click at [708, 270] on p "Implementing asset management within Jira leverages the platform's established …" at bounding box center [605, 272] width 813 height 94
click at [667, 281] on p "Implementing asset management within Jira leverages the platform's established …" at bounding box center [605, 272] width 813 height 94
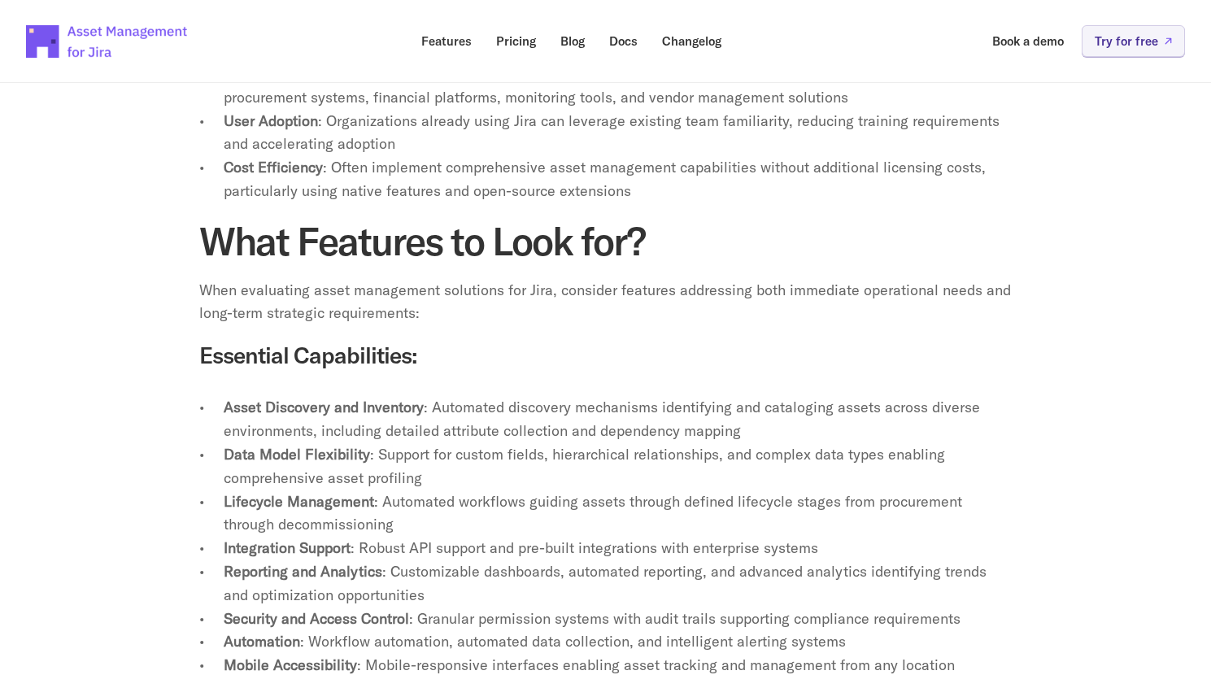
click at [546, 342] on h3 "Essential Capabilities:" at bounding box center [605, 369] width 813 height 54
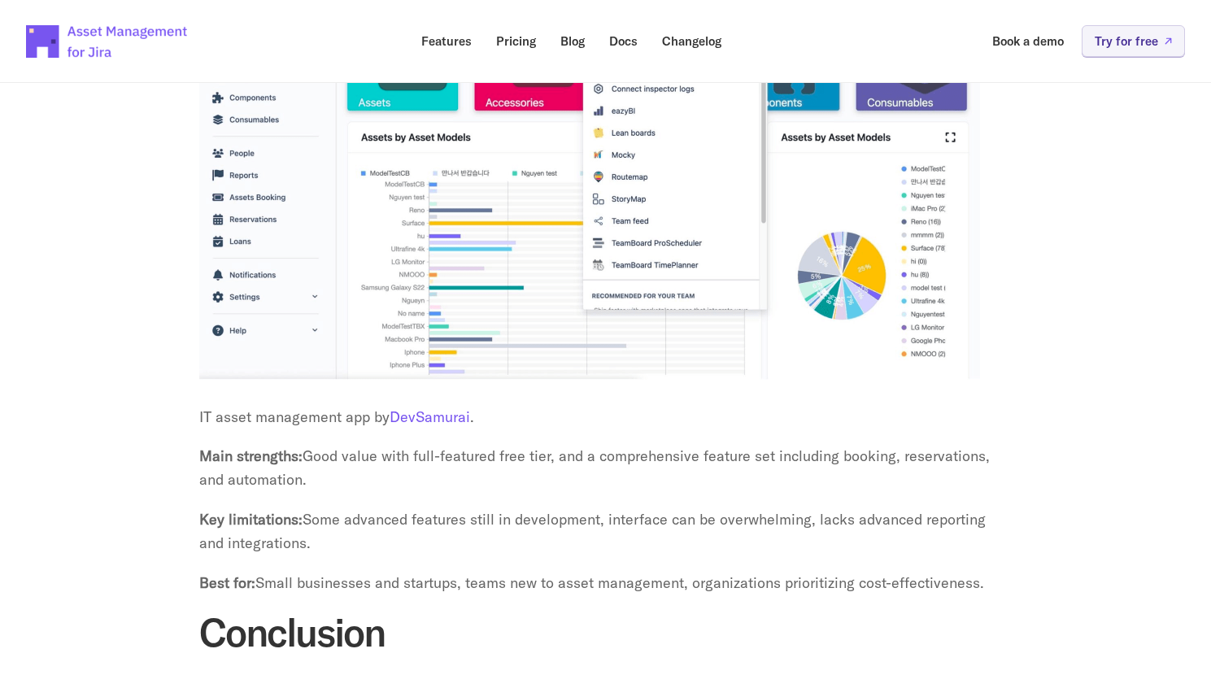
scroll to position [5701, 0]
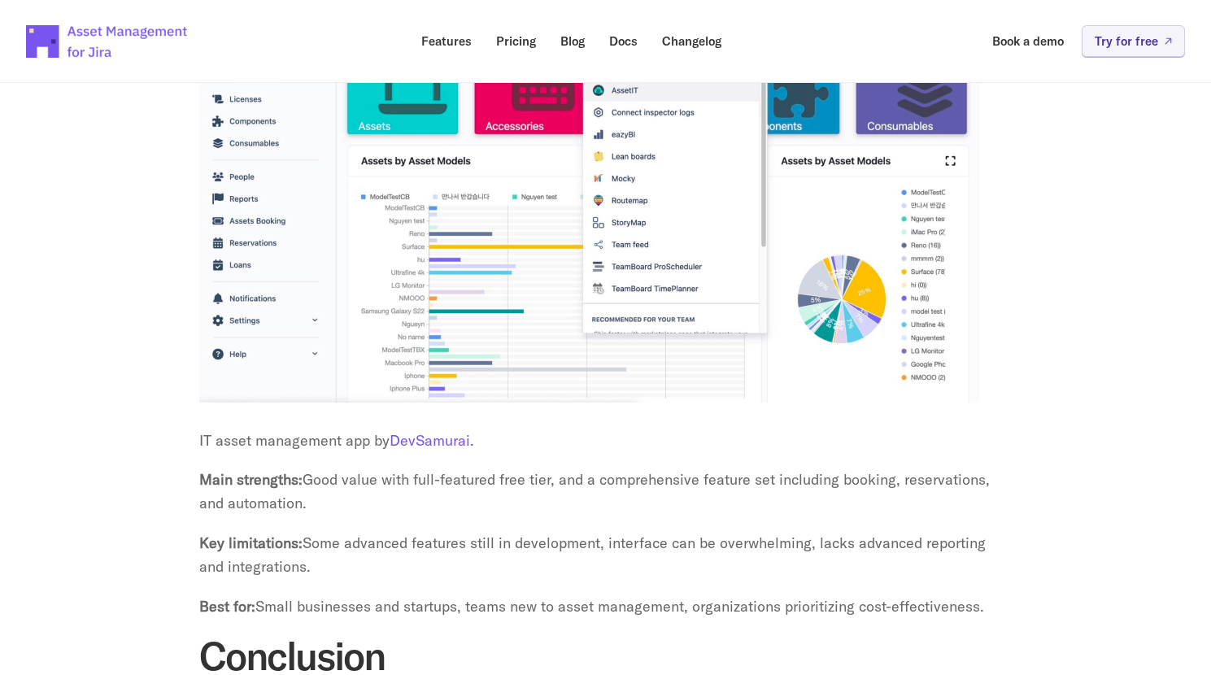
click at [453, 481] on p "Main strengths: Good value with full-featured free tier, and a comprehensive fe…" at bounding box center [605, 491] width 813 height 47
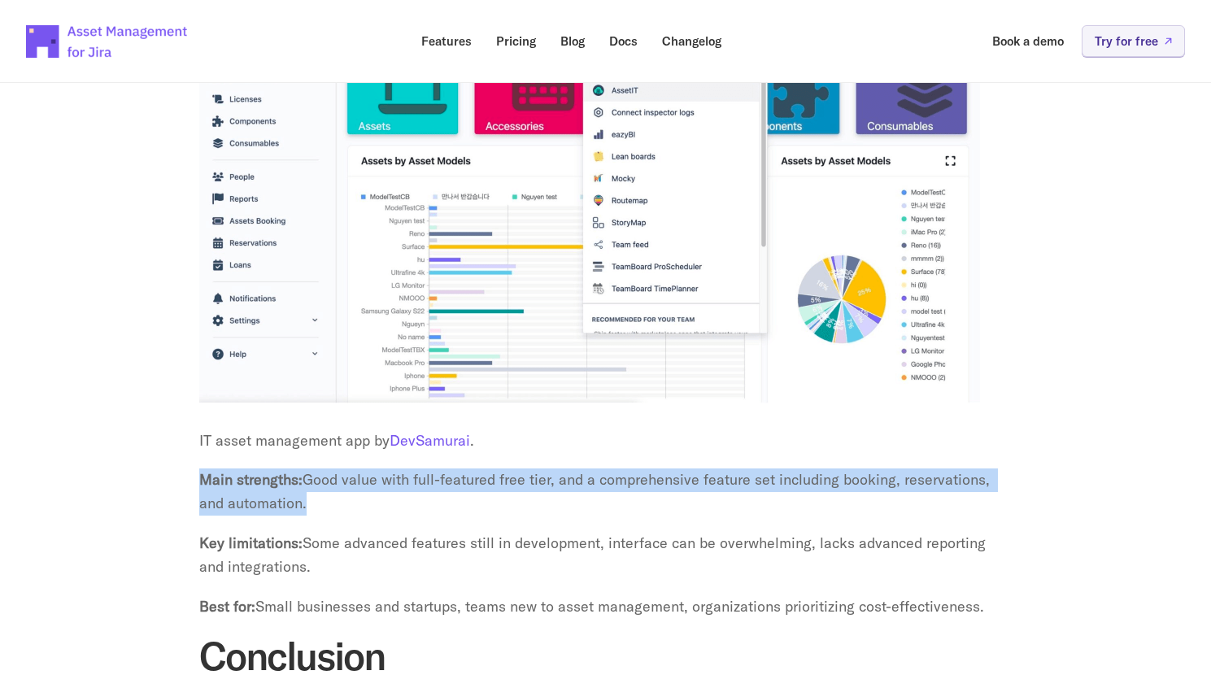
click at [453, 481] on p "Main strengths: Good value with full-featured free tier, and a comprehensive fe…" at bounding box center [605, 491] width 813 height 47
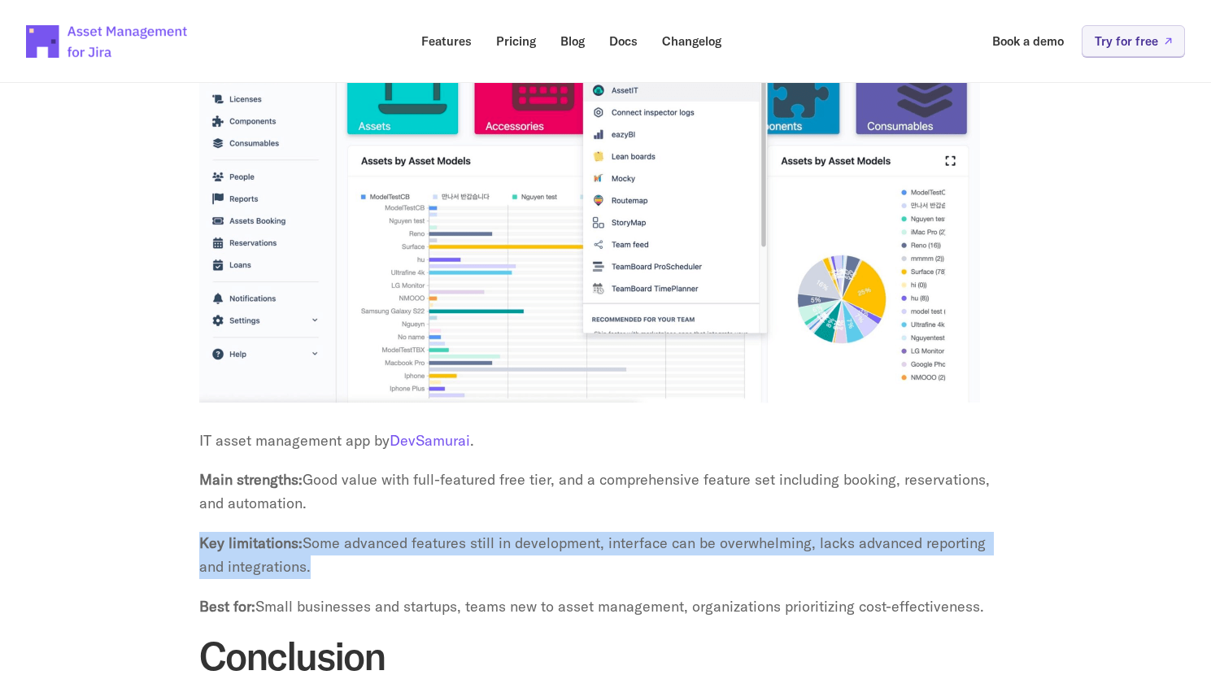
click at [455, 532] on p "Key limitations: Some advanced features still in development, interface can be …" at bounding box center [605, 555] width 813 height 47
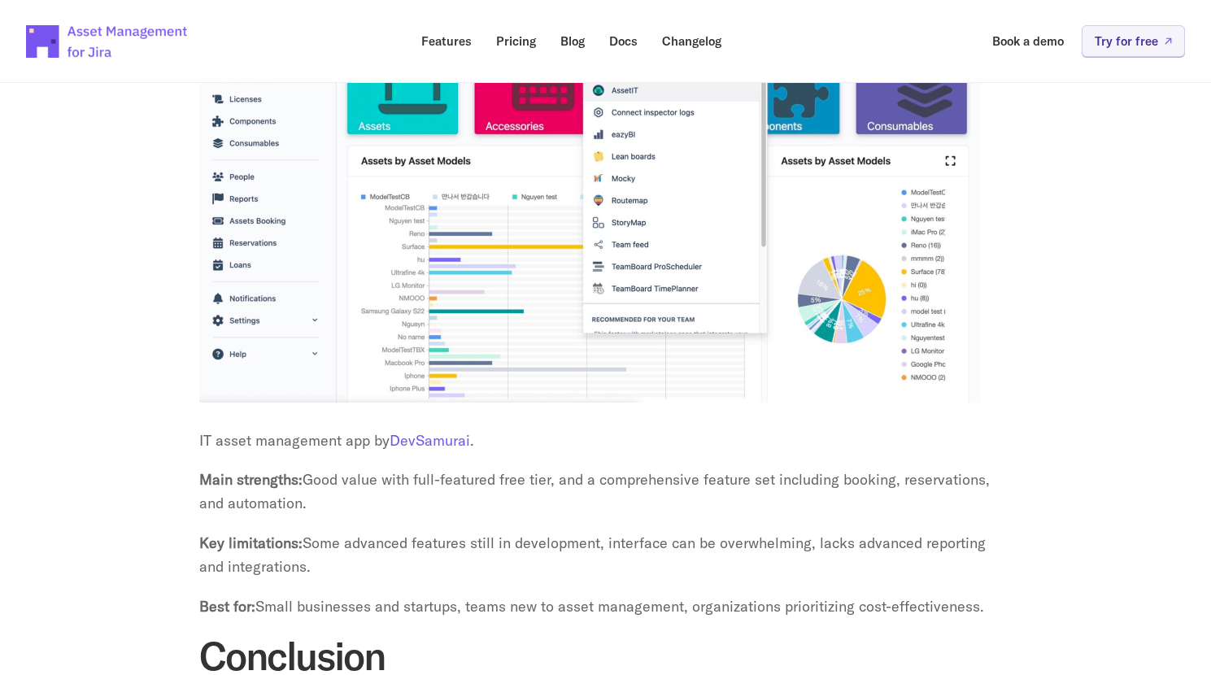
click at [433, 541] on p "Key limitations: Some advanced features still in development, interface can be …" at bounding box center [605, 555] width 813 height 47
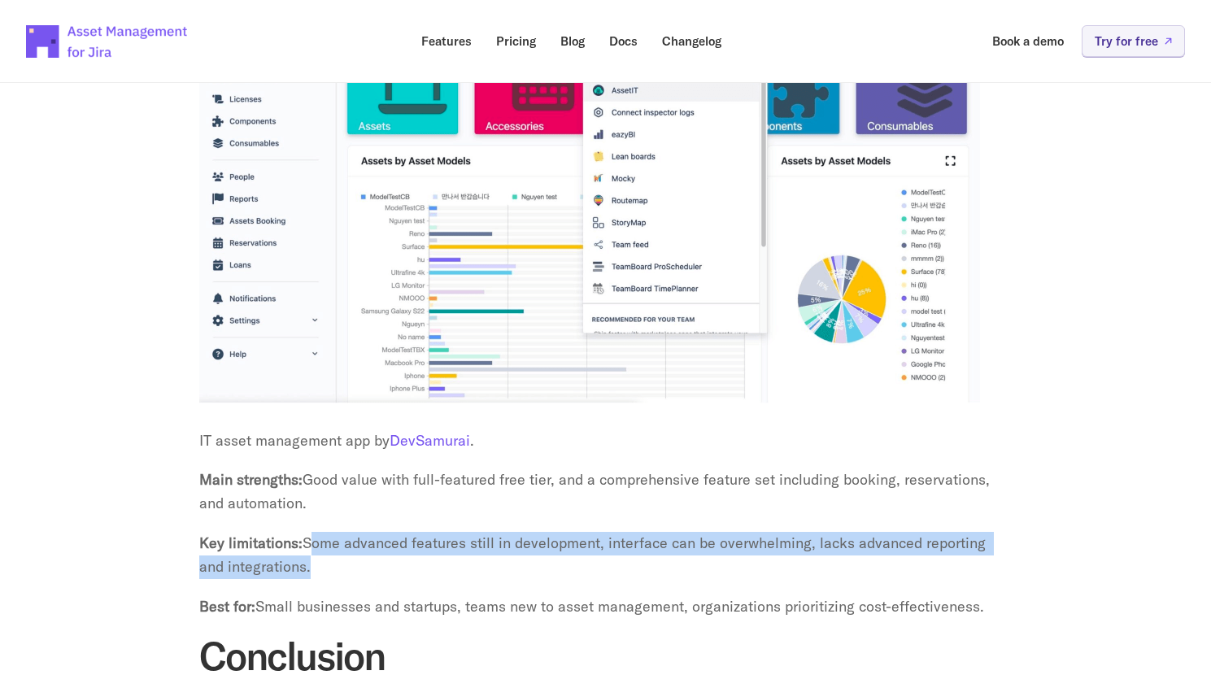
drag, startPoint x: 433, startPoint y: 541, endPoint x: 322, endPoint y: 523, distance: 112.0
click at [322, 532] on p "Key limitations: Some advanced features still in development, interface can be …" at bounding box center [605, 555] width 813 height 47
click at [325, 544] on p "Key limitations: Some advanced features still in development, interface can be …" at bounding box center [605, 555] width 813 height 47
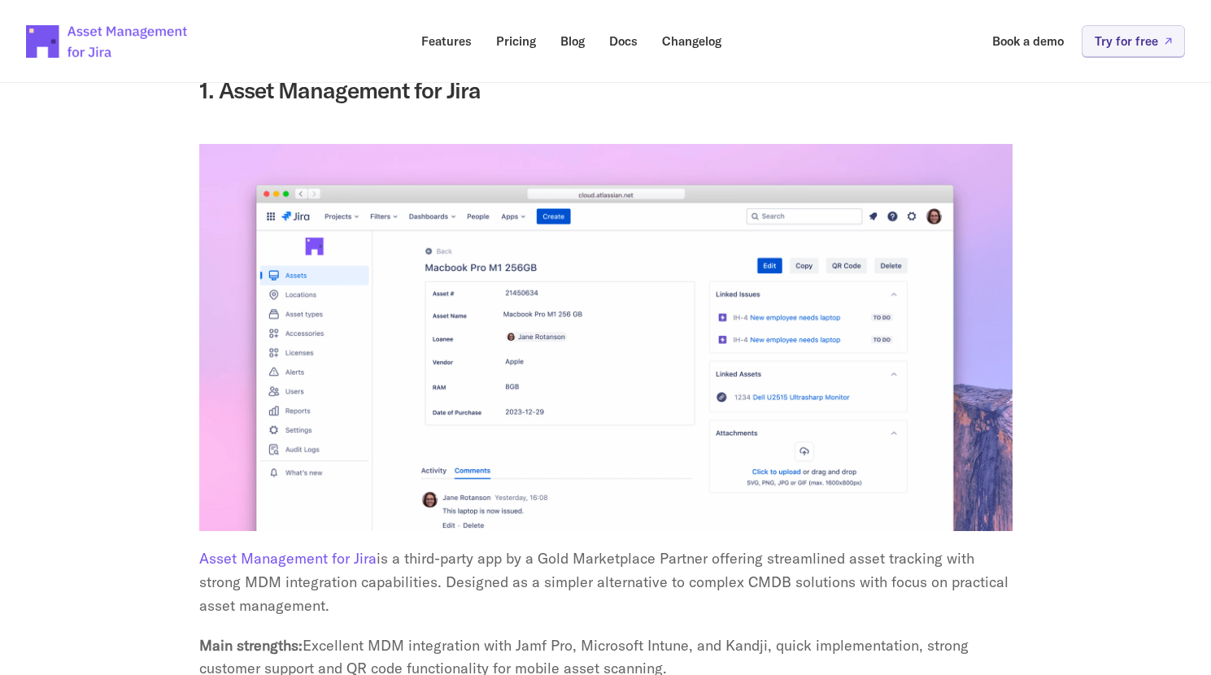
scroll to position [3223, 0]
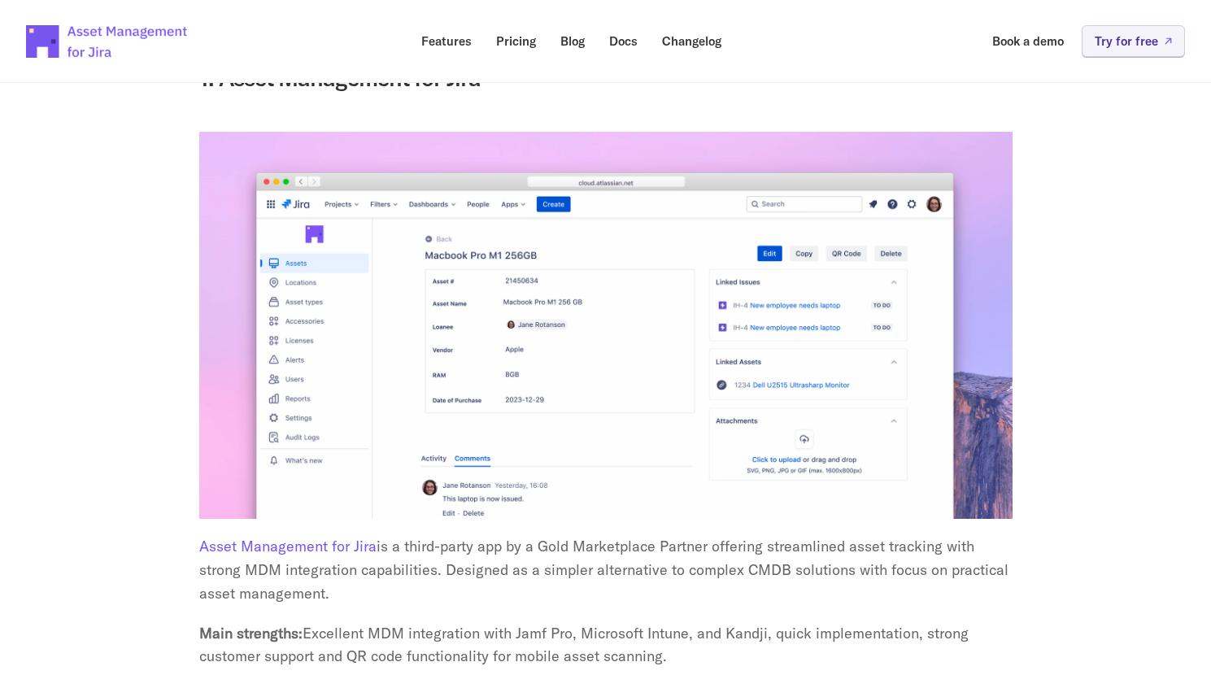
click at [392, 535] on p "Asset Management for Jira is a third-party app by a Gold Marketplace Partner of…" at bounding box center [605, 570] width 813 height 70
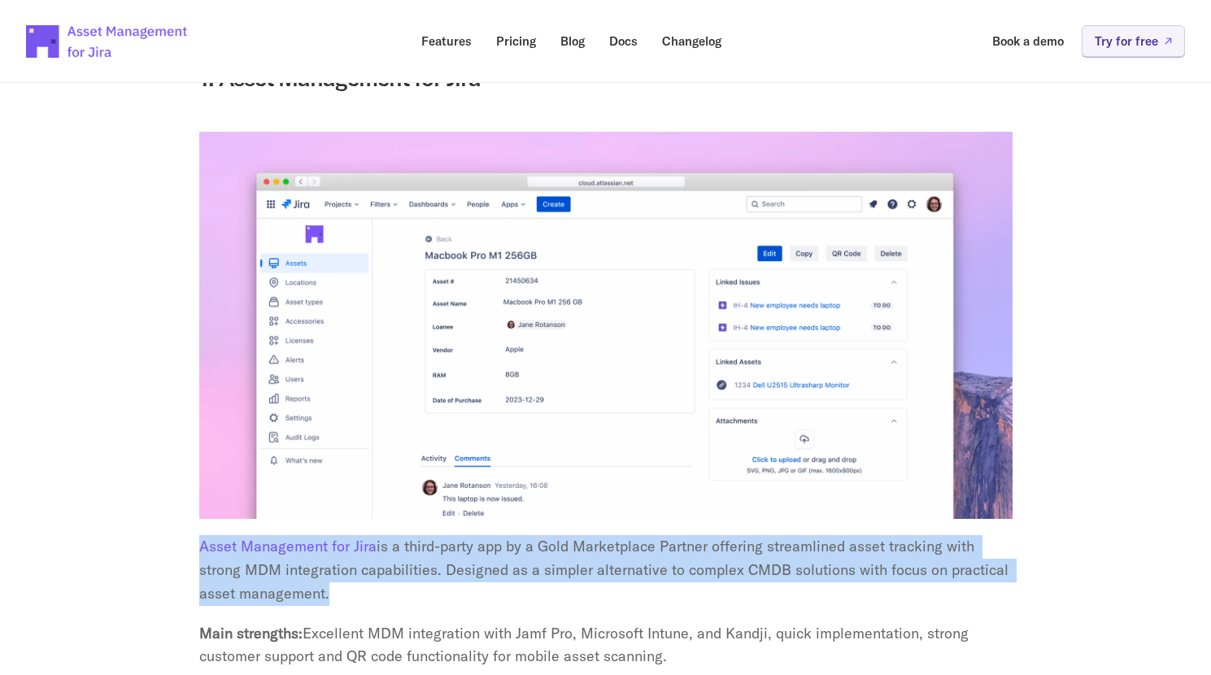
click at [392, 535] on p "Asset Management for Jira is a third-party app by a Gold Marketplace Partner of…" at bounding box center [605, 570] width 813 height 70
click at [394, 535] on p "Asset Management for Jira is a third-party app by a Gold Marketplace Partner of…" at bounding box center [605, 570] width 813 height 70
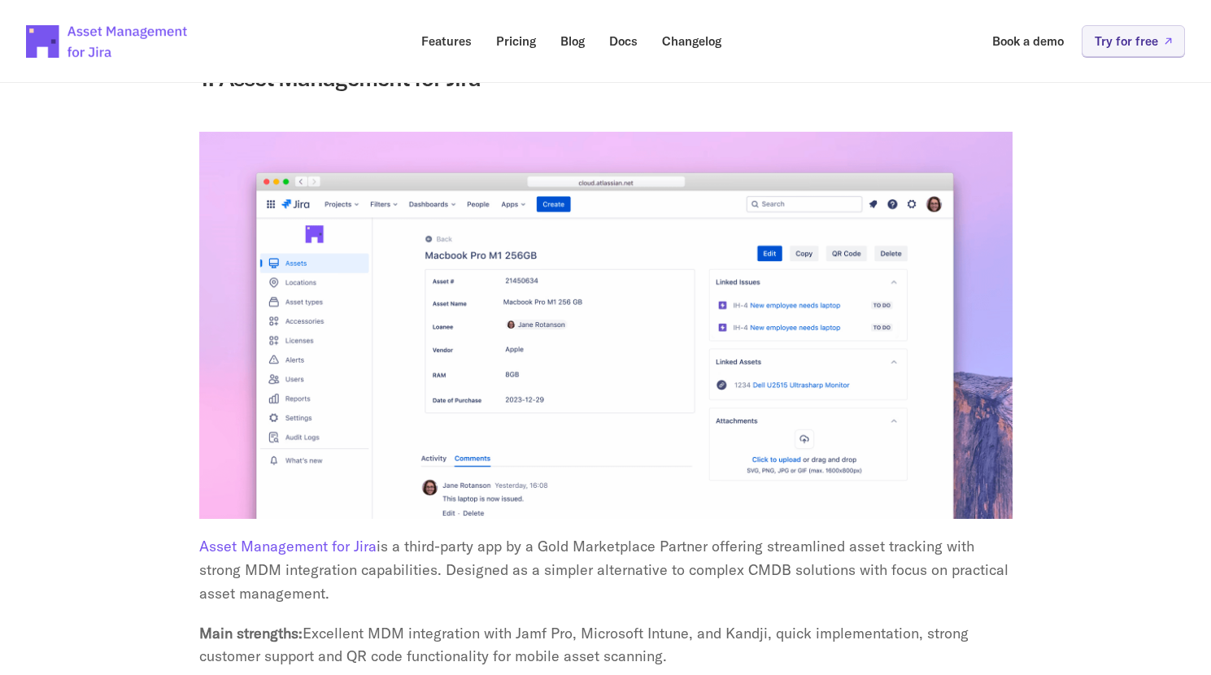
click at [394, 535] on p "Asset Management for Jira is a third-party app by a Gold Marketplace Partner of…" at bounding box center [605, 570] width 813 height 70
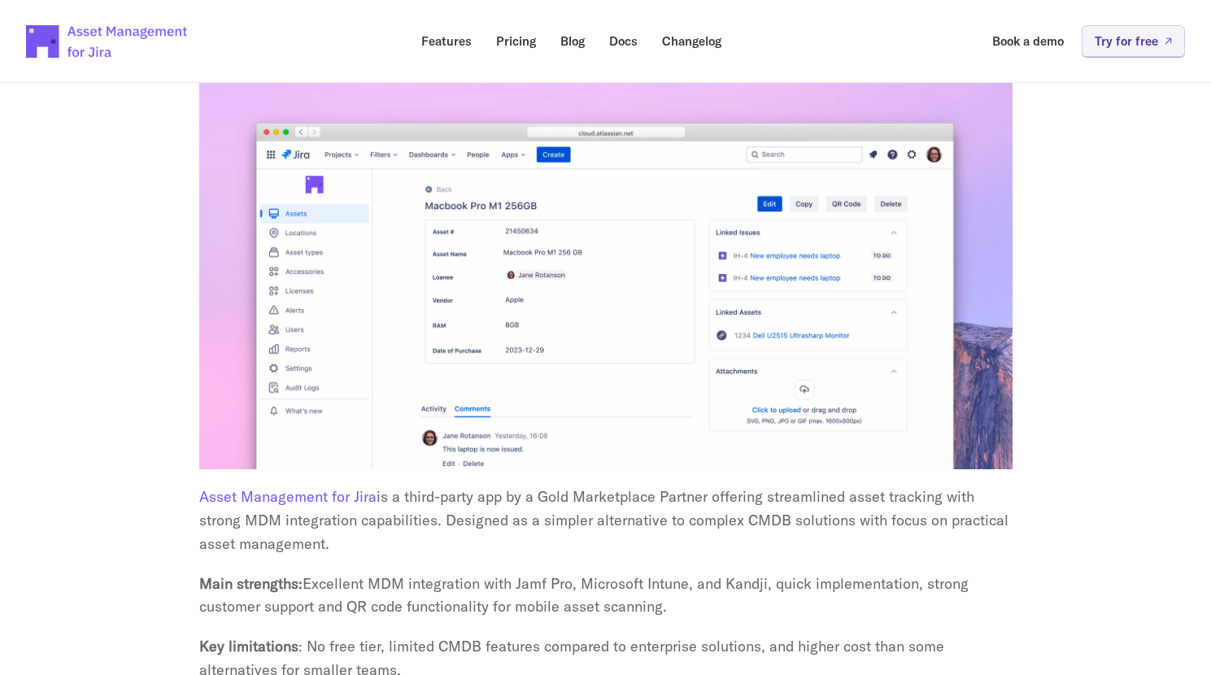
scroll to position [3276, 0]
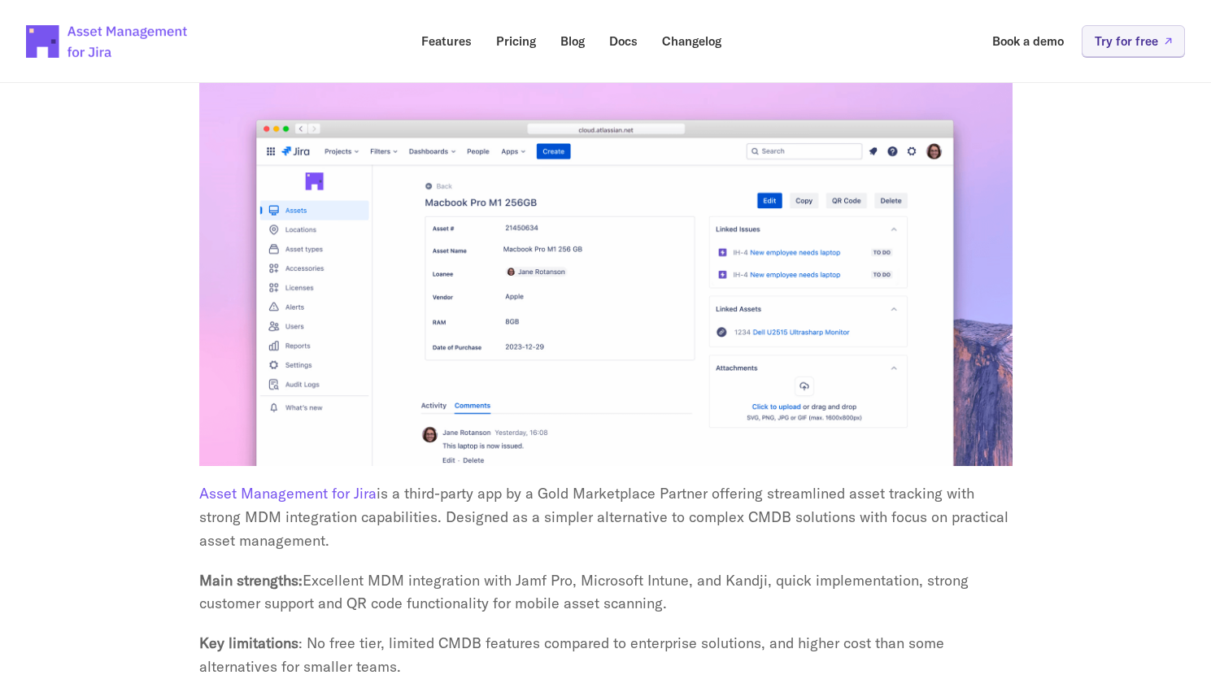
drag, startPoint x: 315, startPoint y: 620, endPoint x: 425, endPoint y: 652, distance: 115.3
click at [425, 652] on p "Key limitations : No free tier, limited CMDB features compared to enterprise so…" at bounding box center [605, 655] width 813 height 47
click at [408, 649] on p "Key limitations : No free tier, limited CMDB features compared to enterprise so…" at bounding box center [605, 655] width 813 height 47
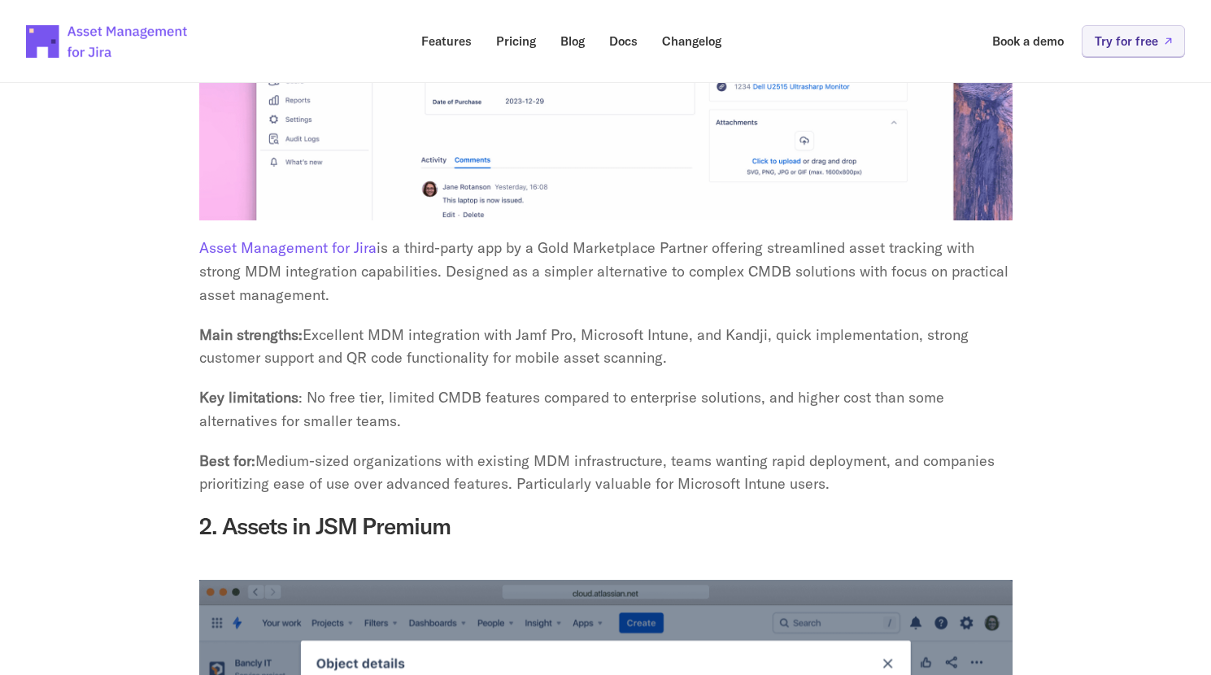
scroll to position [3518, 0]
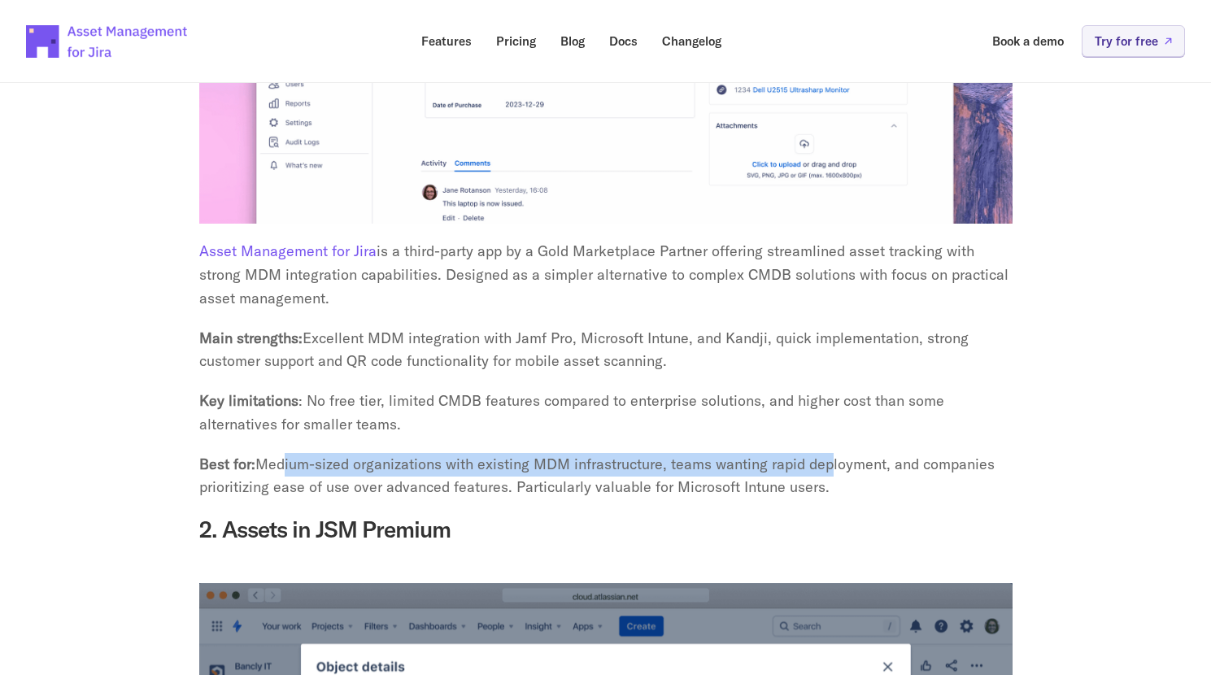
drag, startPoint x: 279, startPoint y: 438, endPoint x: 838, endPoint y: 450, distance: 559.7
click at [838, 453] on p "Best for: Medium-sized organizations with existing MDM infrastructure, teams wa…" at bounding box center [605, 476] width 813 height 47
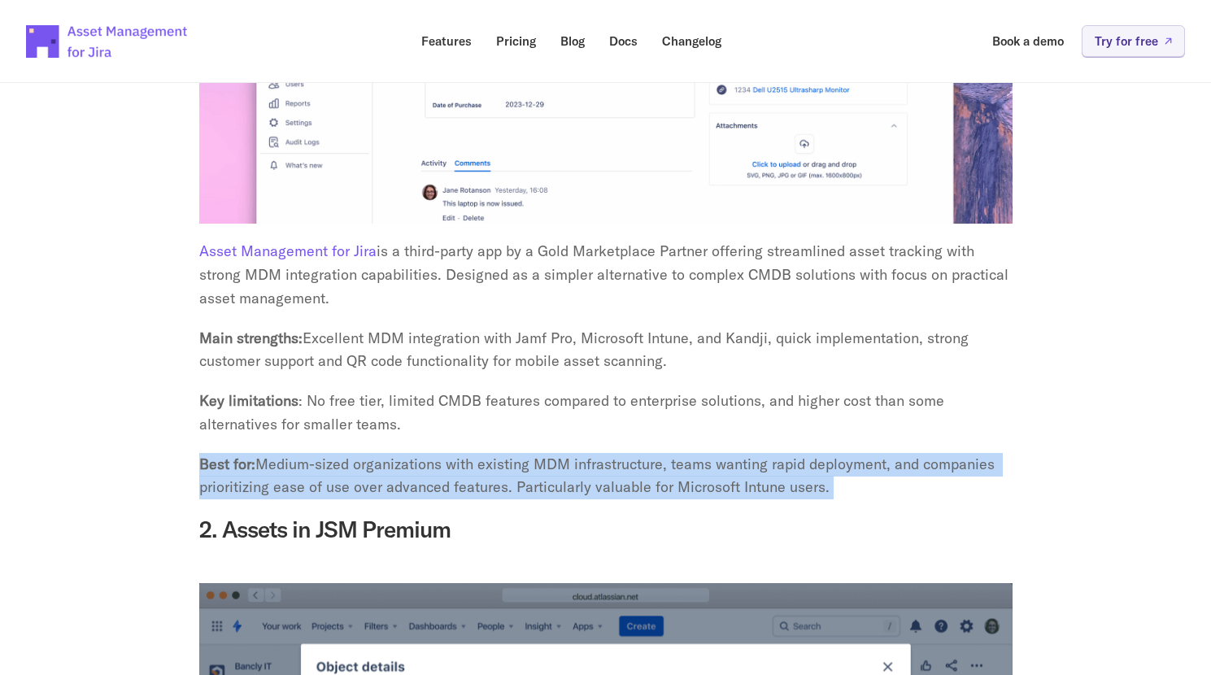
click at [838, 453] on p "Best for: Medium-sized organizations with existing MDM infrastructure, teams wa…" at bounding box center [605, 476] width 813 height 47
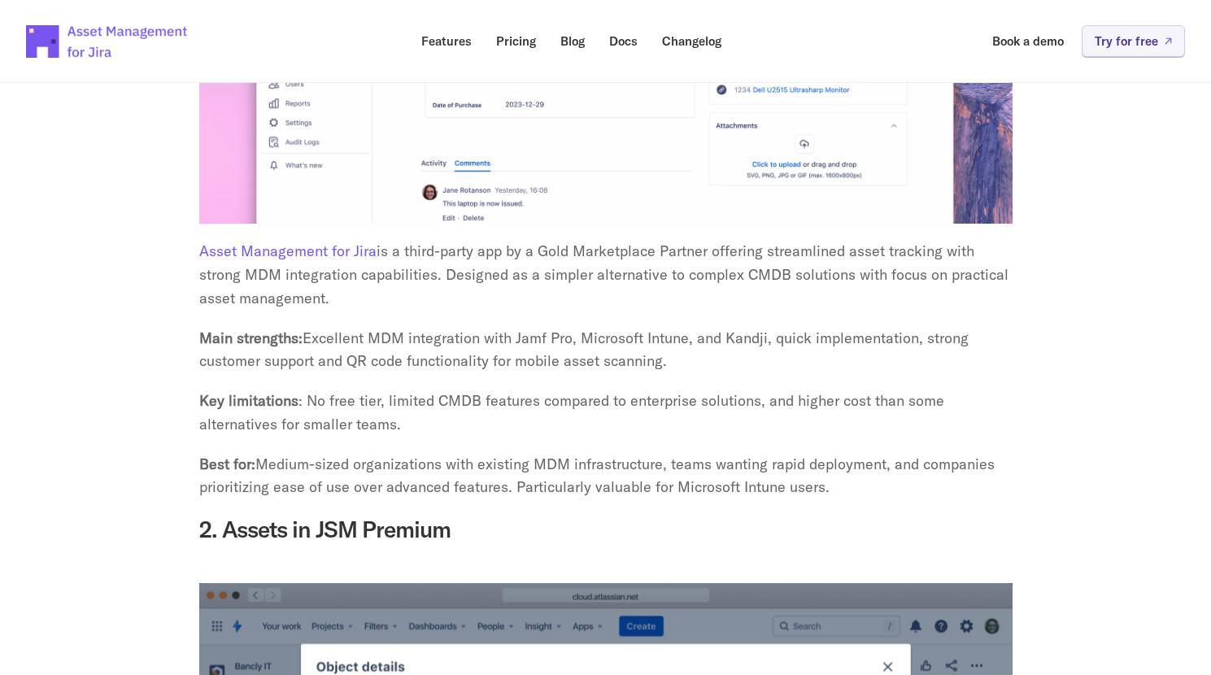
click at [825, 465] on p "Best for: Medium-sized organizations with existing MDM infrastructure, teams wa…" at bounding box center [605, 476] width 813 height 47
drag, startPoint x: 825, startPoint y: 465, endPoint x: 664, endPoint y: 468, distance: 161.1
click at [664, 468] on p "Best for: Medium-sized organizations with existing MDM infrastructure, teams wa…" at bounding box center [605, 476] width 813 height 47
click at [536, 472] on p "Best for: Medium-sized organizations with existing MDM infrastructure, teams wa…" at bounding box center [605, 476] width 813 height 47
drag, startPoint x: 511, startPoint y: 468, endPoint x: 808, endPoint y: 466, distance: 297.7
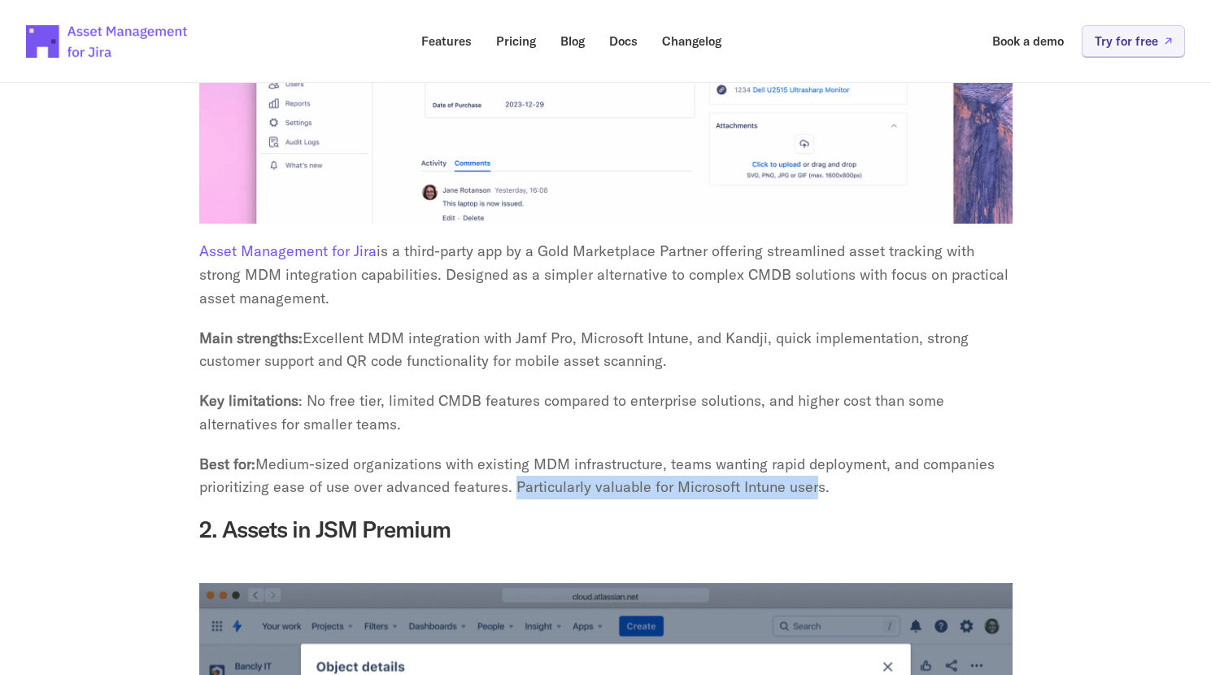
click at [809, 467] on p "Best for: Medium-sized organizations with existing MDM infrastructure, teams wa…" at bounding box center [605, 476] width 813 height 47
click at [783, 402] on p "Key limitations : No free tier, limited CMDB features compared to enterprise so…" at bounding box center [605, 413] width 813 height 47
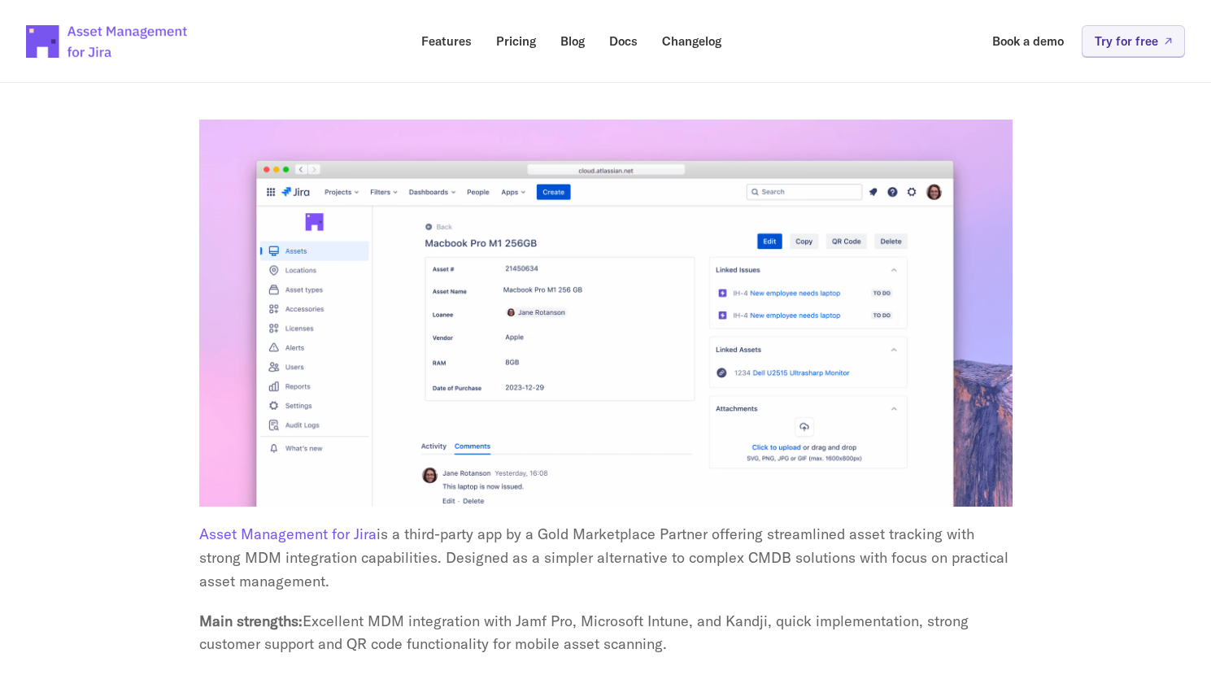
scroll to position [3157, 0]
